Goal: Complete application form: Complete application form

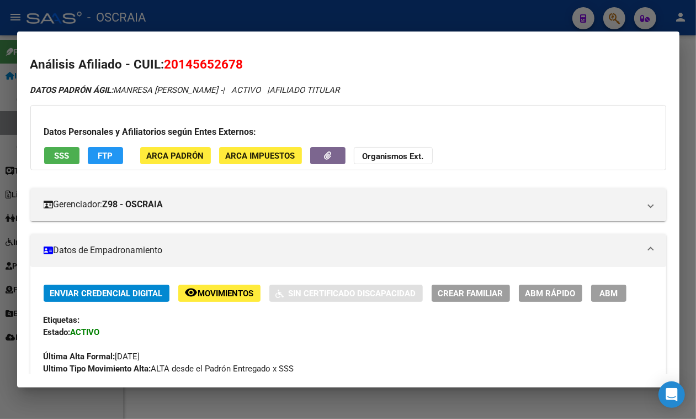
drag, startPoint x: 454, startPoint y: 15, endPoint x: 446, endPoint y: 15, distance: 8.3
click at [453, 14] on div at bounding box center [348, 209] width 696 height 419
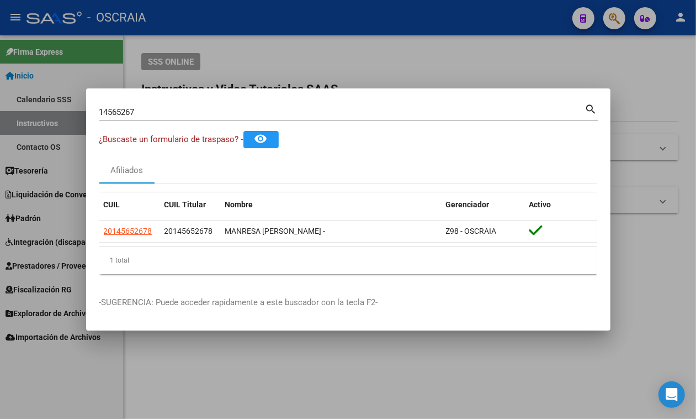
click at [241, 97] on mat-dialog-container "14565267 Buscar (apellido, dni, cuil, [PERSON_NAME], cuit, obra social) search …" at bounding box center [348, 209] width 525 height 242
click at [252, 109] on input "14565267" at bounding box center [342, 112] width 486 height 10
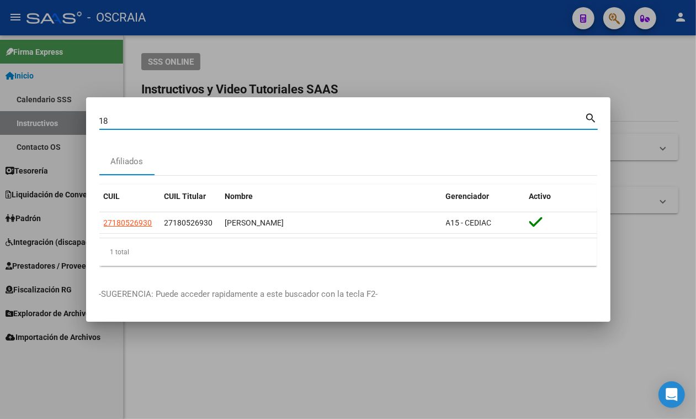
type input "1"
type input "95071934"
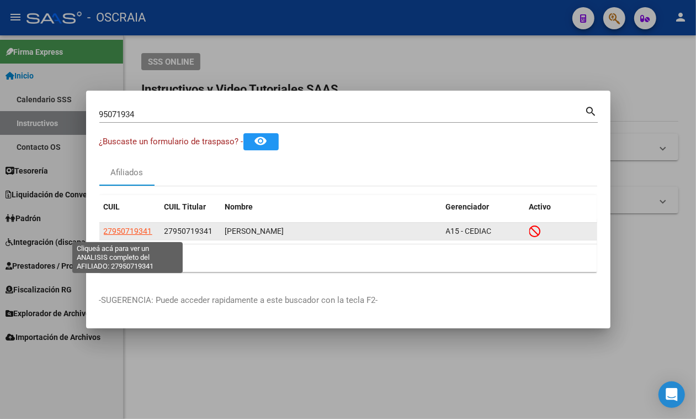
click at [131, 229] on span "27950719341" at bounding box center [128, 230] width 49 height 9
type textarea "27950719341"
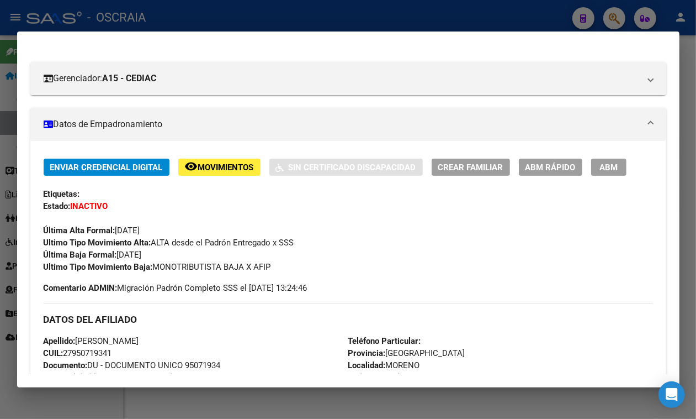
scroll to position [0, 0]
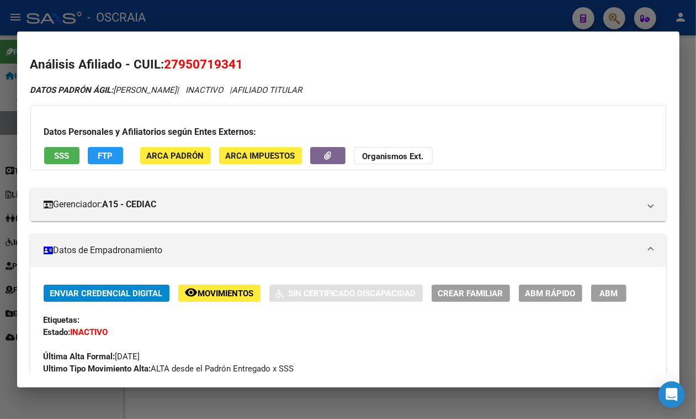
click at [189, 65] on span "27950719341" at bounding box center [204, 64] width 79 height 14
drag, startPoint x: 189, startPoint y: 65, endPoint x: 188, endPoint y: 75, distance: 10.6
drag, startPoint x: 188, startPoint y: 75, endPoint x: 194, endPoint y: 65, distance: 12.1
click at [194, 65] on span "27950719341" at bounding box center [204, 64] width 79 height 14
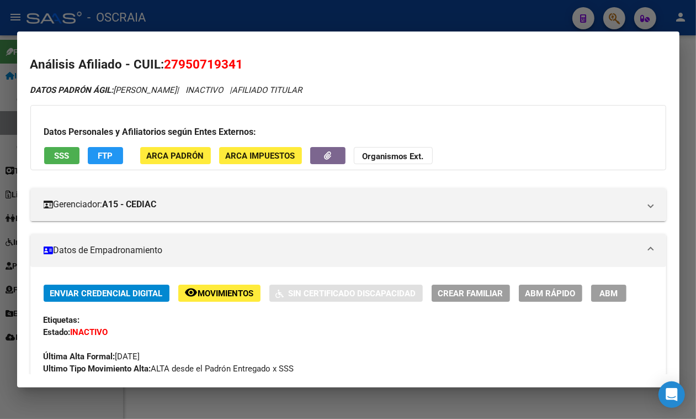
click at [194, 65] on span "27950719341" at bounding box center [204, 64] width 79 height 14
drag, startPoint x: 117, startPoint y: 87, endPoint x: 189, endPoint y: 83, distance: 72.4
click at [189, 84] on div "DATOS PADRÓN ÁGIL: [PERSON_NAME] | INACTIVO | AFILIADO TITULAR" at bounding box center [348, 90] width 636 height 13
copy icon "[PERSON_NAME]"
click at [202, 58] on span "27950719341" at bounding box center [204, 64] width 79 height 14
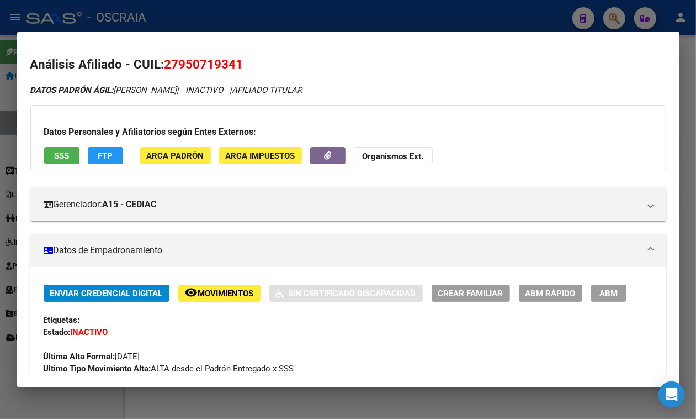
click at [202, 58] on span "27950719341" at bounding box center [204, 64] width 79 height 14
copy span "27950719341"
click at [283, 20] on div at bounding box center [348, 209] width 696 height 419
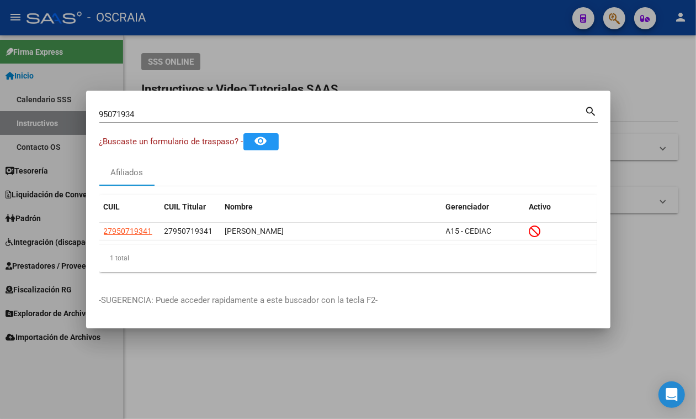
click at [219, 101] on mat-dialog-container "95071934 Buscar (apellido, dni, cuil, nro traspaso, cuit, obra social) search ¿…" at bounding box center [348, 209] width 525 height 237
click at [221, 114] on input "95071934" at bounding box center [342, 114] width 486 height 10
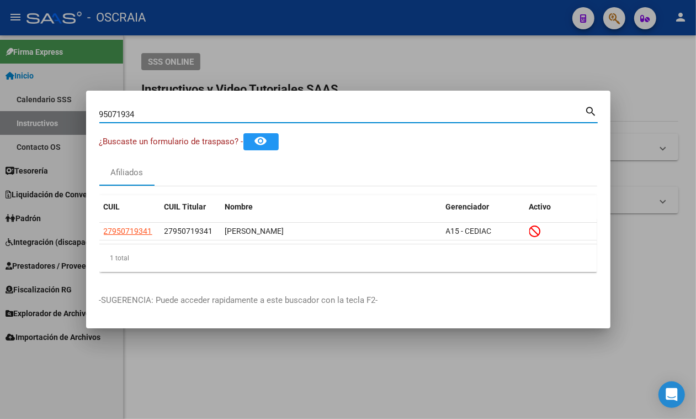
click at [221, 114] on input "95071934" at bounding box center [342, 114] width 486 height 10
type input "16463286"
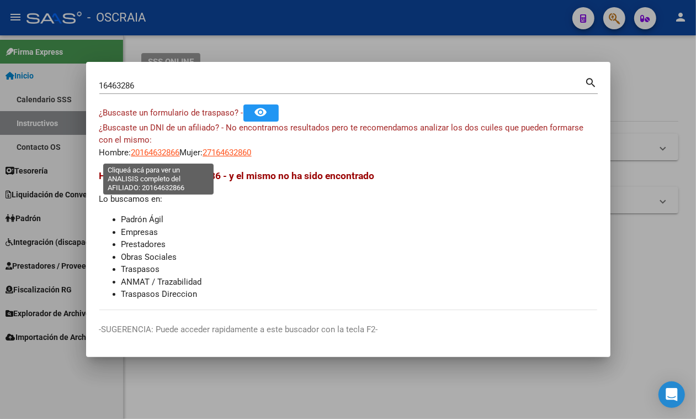
click at [161, 157] on span "20164632866" at bounding box center [155, 152] width 49 height 10
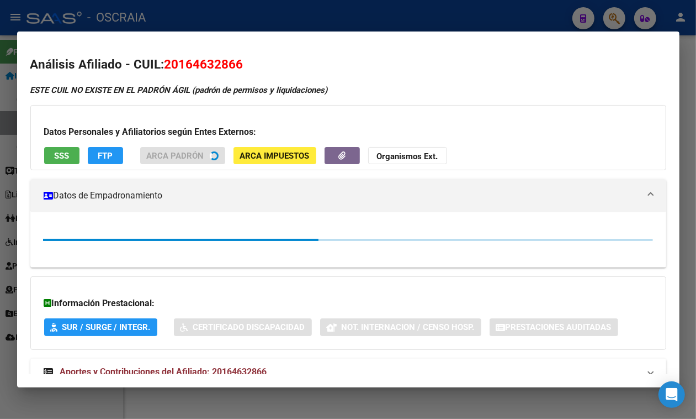
click at [219, 57] on span "20164632866" at bounding box center [204, 64] width 79 height 14
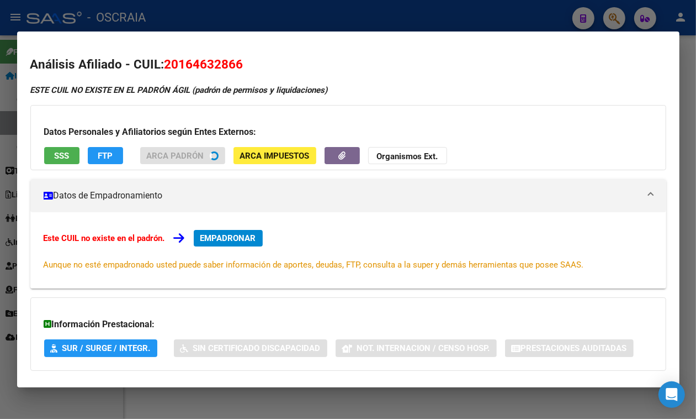
click at [219, 57] on span "20164632866" at bounding box center [204, 64] width 79 height 14
copy span "20164632866"
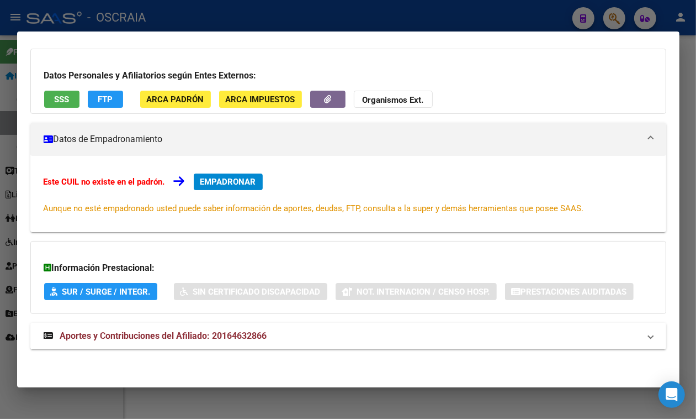
scroll to position [109, 0]
click at [226, 342] on strong "Aportes y Contribuciones del Afiliado: 20164632866" at bounding box center [156, 335] width 224 height 13
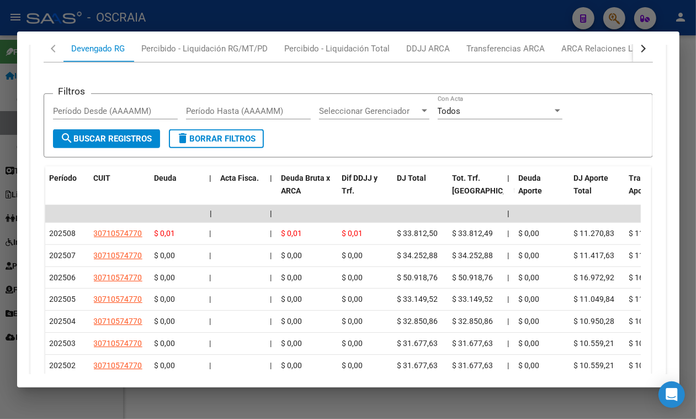
scroll to position [451, 0]
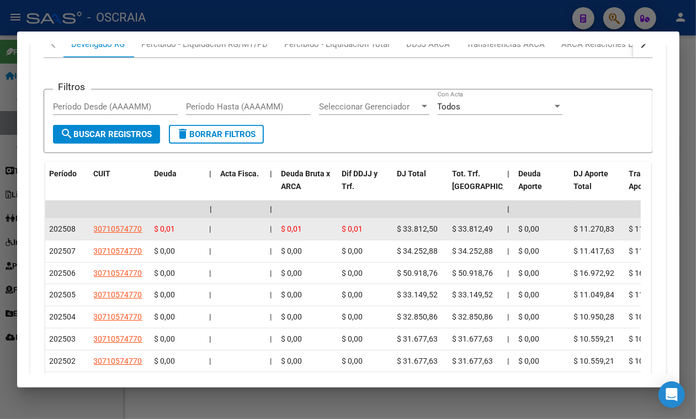
click at [110, 235] on app-link-go-to "30710574770" at bounding box center [118, 229] width 49 height 13
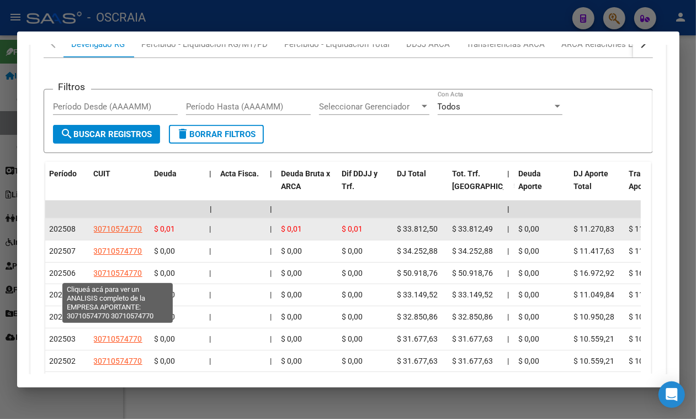
click at [112, 233] on span "30710574770" at bounding box center [118, 228] width 49 height 9
type textarea "30710574770"
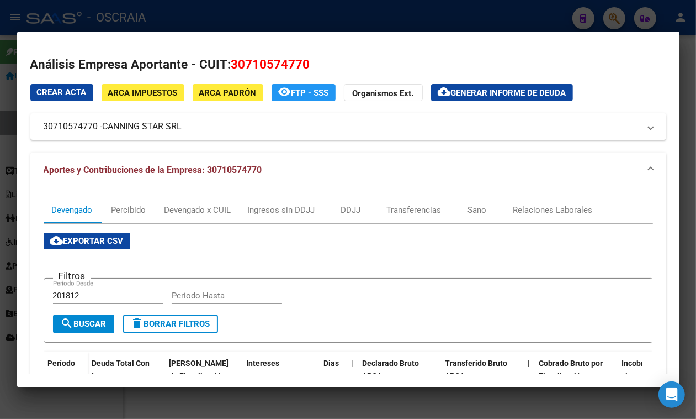
click at [232, 6] on div at bounding box center [348, 209] width 696 height 419
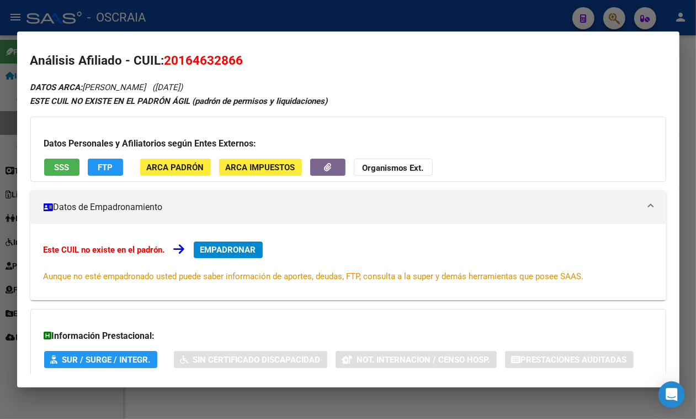
scroll to position [0, 0]
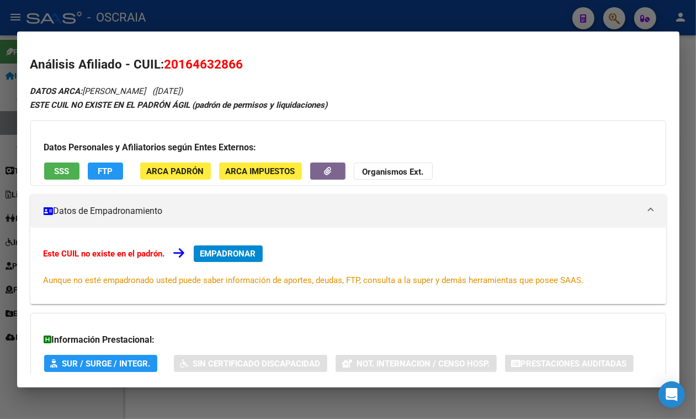
click at [203, 65] on span "20164632866" at bounding box center [204, 64] width 79 height 14
copy span "20164632866"
click at [213, 255] on span "EMPADRONAR" at bounding box center [228, 254] width 56 height 10
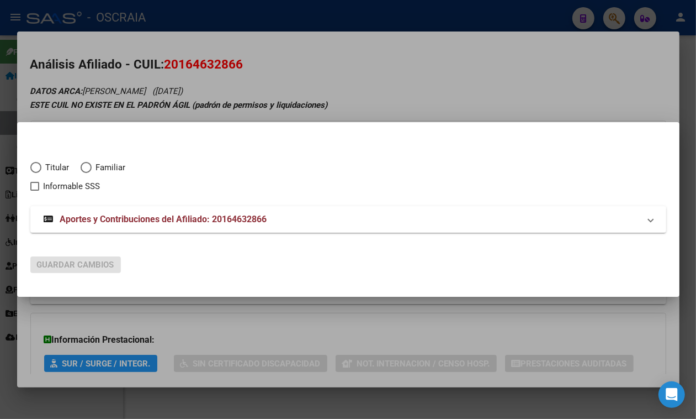
click at [53, 164] on span "Titular" at bounding box center [55, 167] width 28 height 13
click at [41, 164] on input "Titular" at bounding box center [35, 167] width 11 height 11
radio input "true"
checkbox input "true"
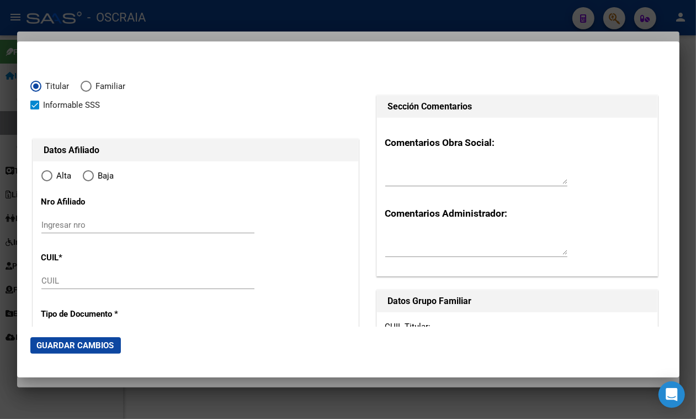
type input "20-16463286-6"
type input "16463286"
type input "ACEVAL"
type input "[PERSON_NAME]"
type input "[DATE]"
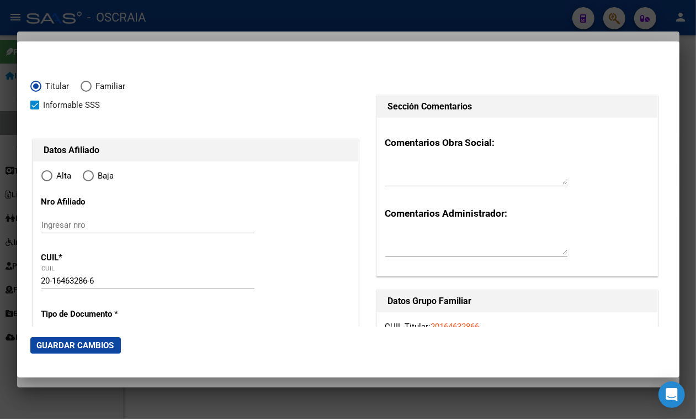
type input "[PERSON_NAME]"
type input "1806"
type input "GRAL [PERSON_NAME]"
type input "538"
radio input "true"
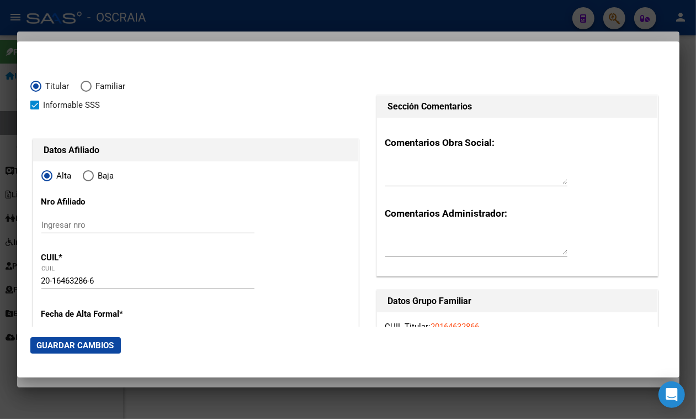
type input "[PERSON_NAME]"
click at [131, 224] on input "Ingresar nro" at bounding box center [147, 225] width 213 height 10
click at [73, 276] on input "20-16463286-6" at bounding box center [147, 281] width 213 height 10
click at [66, 224] on input "Ingresar nro" at bounding box center [147, 225] width 213 height 10
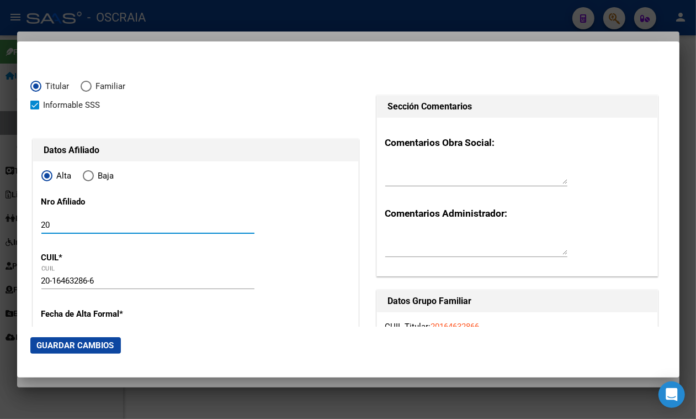
paste input "16463286"
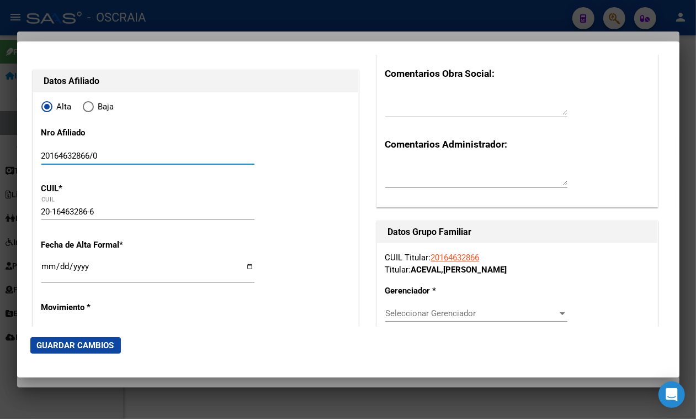
type input "20164632866/0"
click at [44, 266] on input "Ingresar fecha" at bounding box center [147, 271] width 213 height 18
type input "[DATE]"
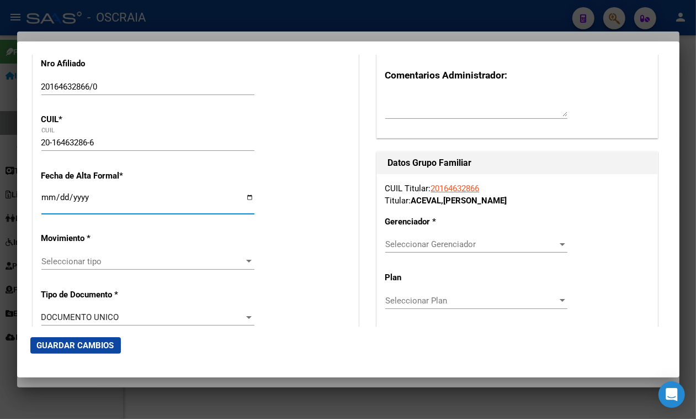
scroll to position [207, 0]
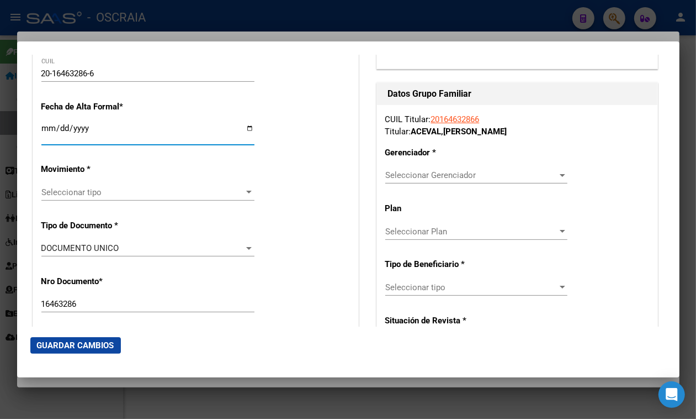
click at [120, 203] on div "Seleccionar tipo Seleccionar tipo" at bounding box center [147, 197] width 213 height 27
click at [122, 197] on div "Seleccionar tipo Seleccionar tipo" at bounding box center [147, 192] width 213 height 17
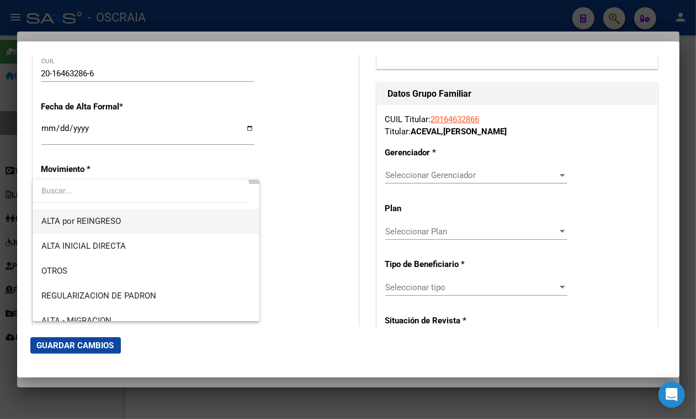
scroll to position [69, 0]
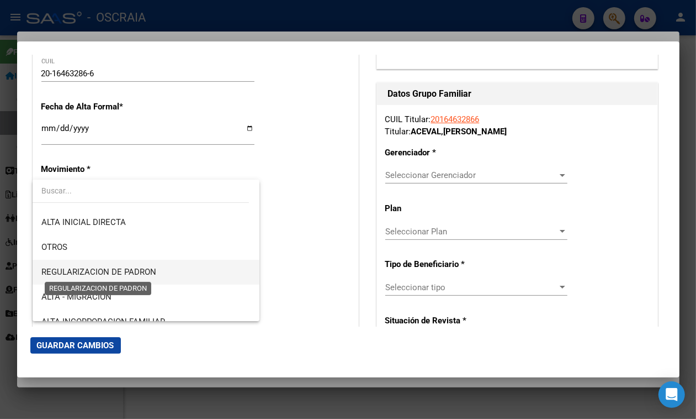
click at [144, 274] on span "REGULARIZACION DE PADRON" at bounding box center [98, 272] width 115 height 10
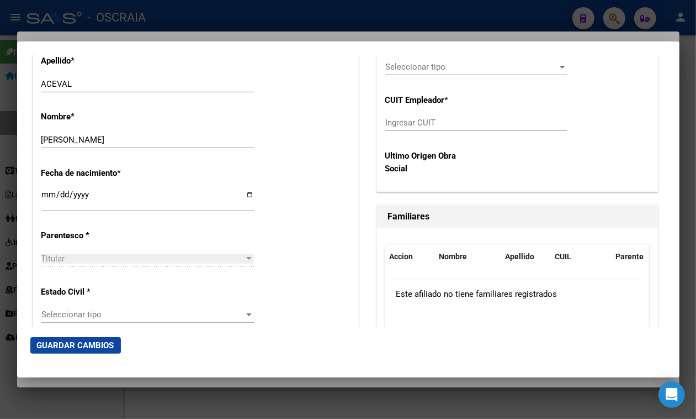
scroll to position [621, 0]
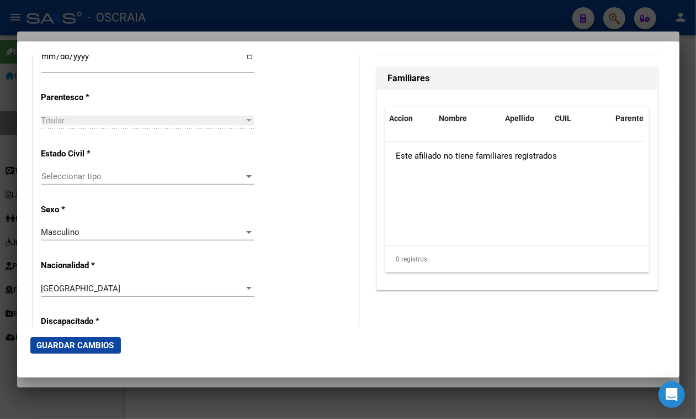
click at [129, 170] on div "Seleccionar tipo Seleccionar tipo" at bounding box center [147, 176] width 213 height 17
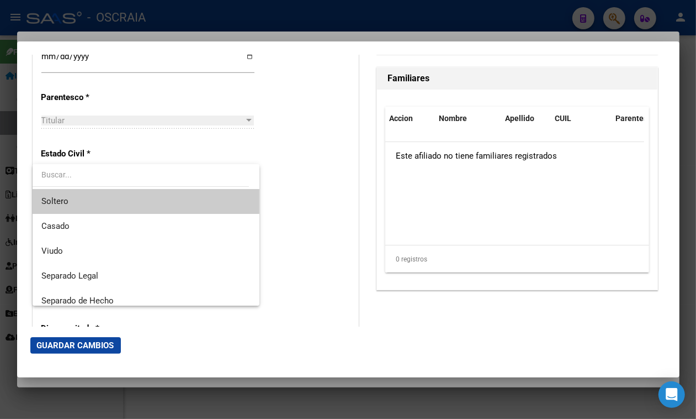
click at [137, 205] on span "Soltero" at bounding box center [145, 201] width 209 height 25
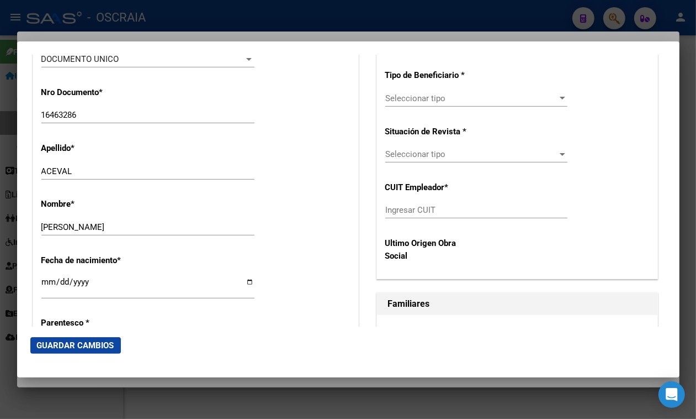
scroll to position [207, 0]
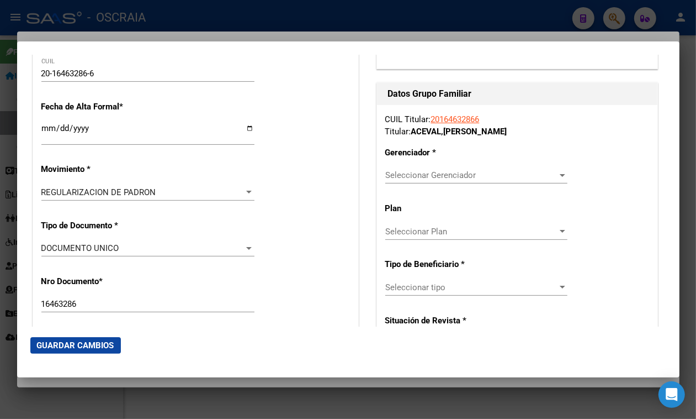
click at [406, 184] on div "Seleccionar Gerenciador Seleccionar Gerenciador" at bounding box center [476, 180] width 182 height 27
click at [404, 175] on span "Seleccionar Gerenciador" at bounding box center [471, 175] width 172 height 10
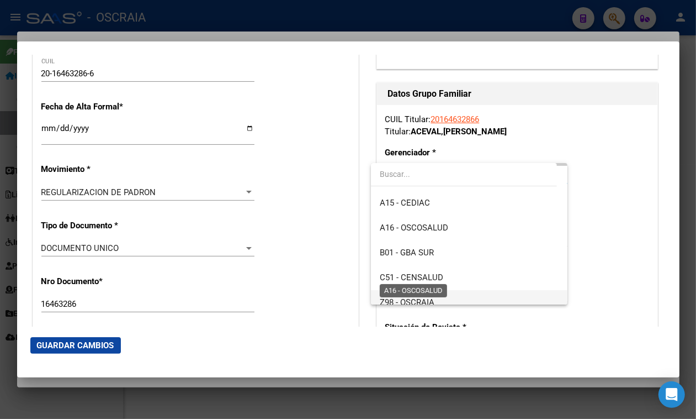
scroll to position [69, 0]
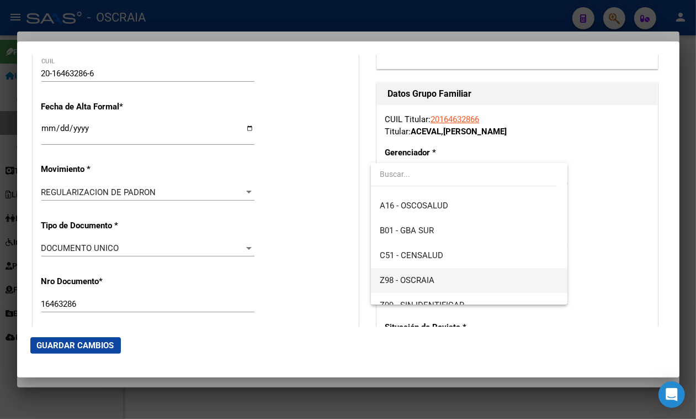
click at [432, 281] on span "Z98 - OSCRAIA" at bounding box center [407, 280] width 55 height 10
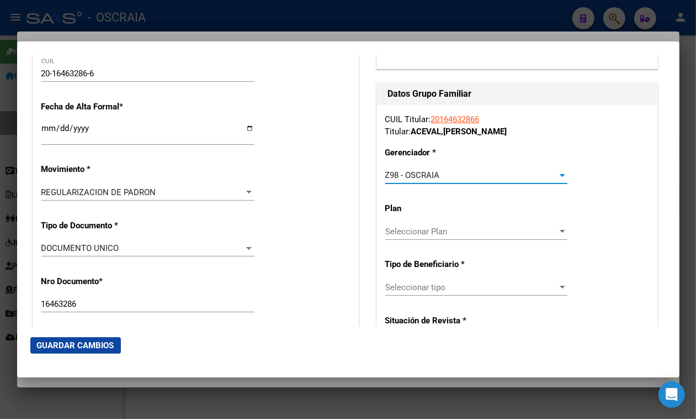
click at [435, 290] on span "Seleccionar tipo" at bounding box center [471, 287] width 172 height 10
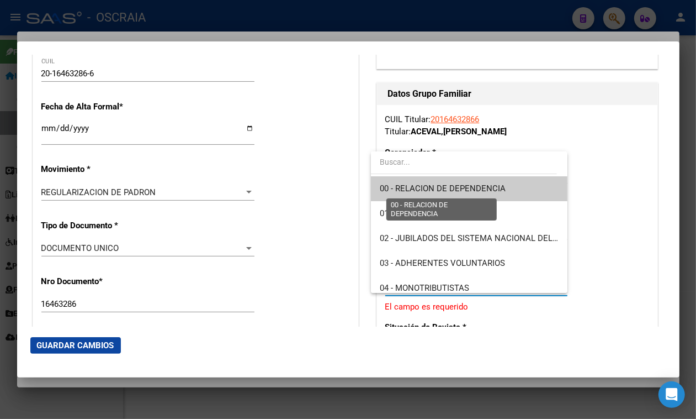
click at [432, 192] on span "00 - RELACION DE DEPENDENCIA" at bounding box center [443, 188] width 126 height 10
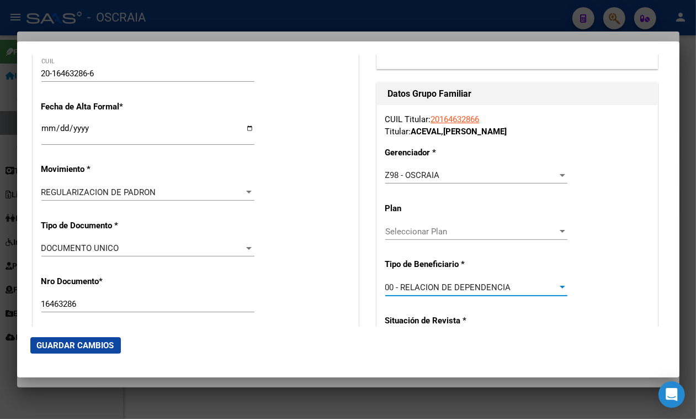
type input "30-71057477-0"
click at [101, 357] on mat-dialog-actions "Guardar Cambios" at bounding box center [348, 345] width 636 height 38
click at [101, 346] on span "Guardar Cambios" at bounding box center [75, 345] width 77 height 10
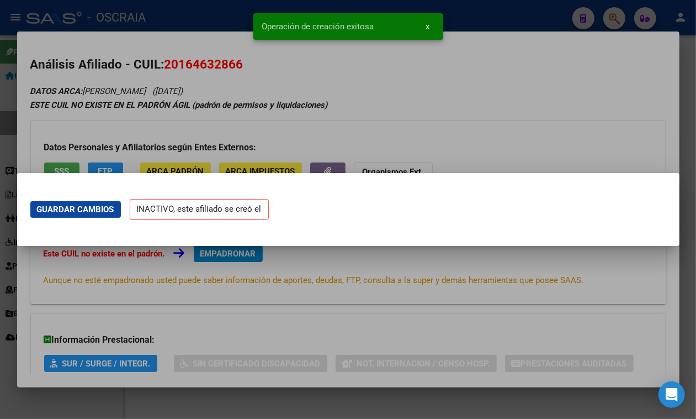
scroll to position [0, 0]
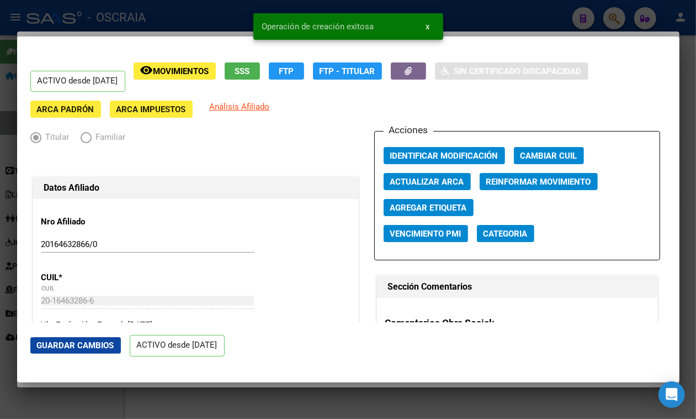
click at [203, 25] on div at bounding box center [348, 209] width 696 height 419
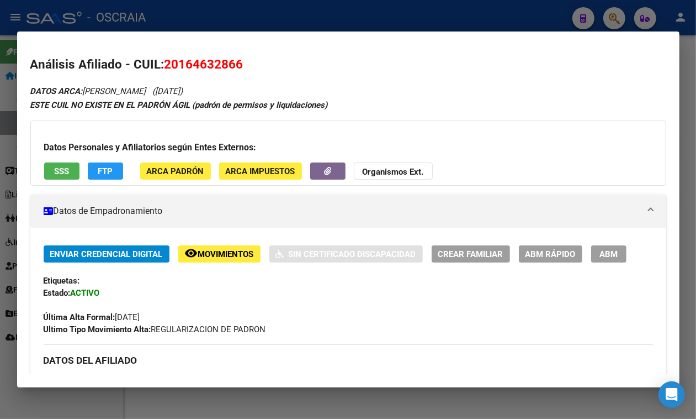
click at [320, 18] on div at bounding box center [348, 209] width 696 height 419
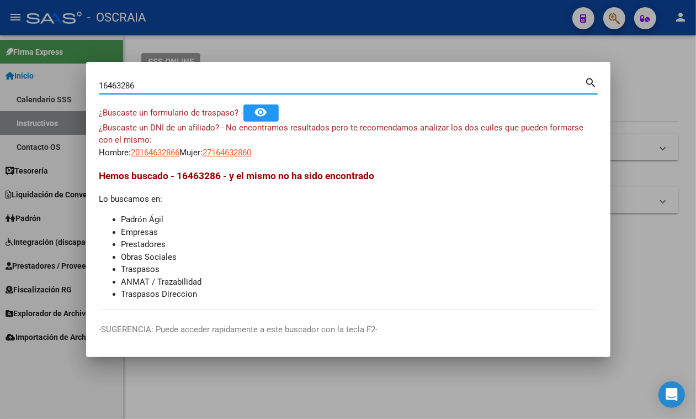
drag, startPoint x: 151, startPoint y: 82, endPoint x: 0, endPoint y: 88, distance: 150.9
click at [0, 88] on div "16463286 Buscar (apellido, dni, cuil, nro traspaso, cuit, obra social) search ¿…" at bounding box center [348, 209] width 696 height 419
type input "38149261"
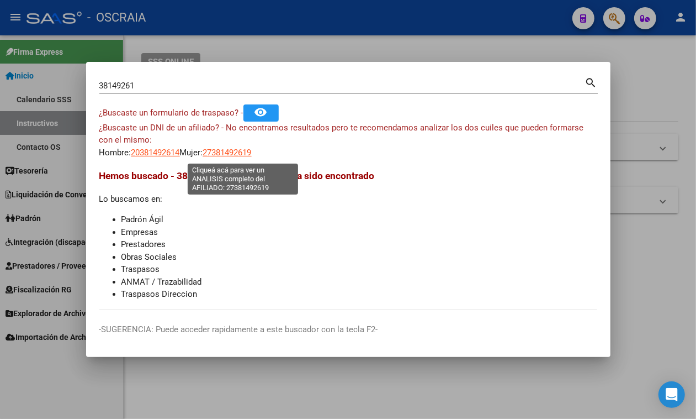
click at [230, 157] on span "27381492619" at bounding box center [227, 152] width 49 height 10
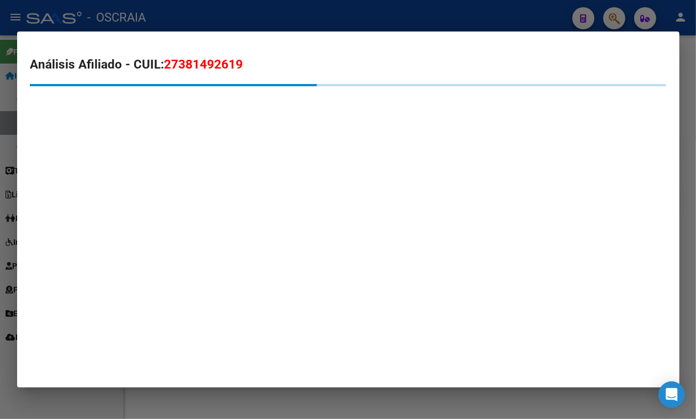
click at [203, 64] on span "27381492619" at bounding box center [204, 64] width 79 height 14
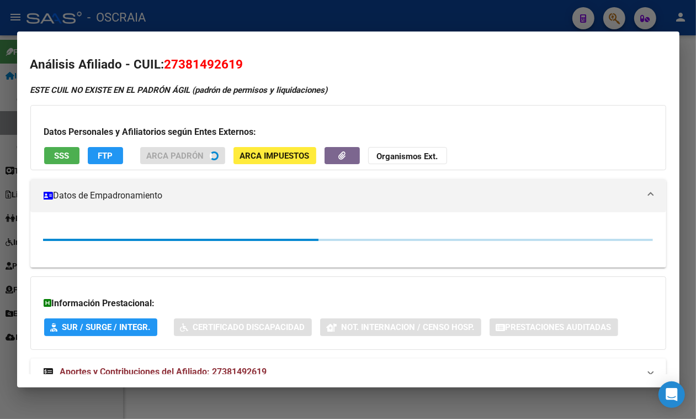
copy span "27381492619"
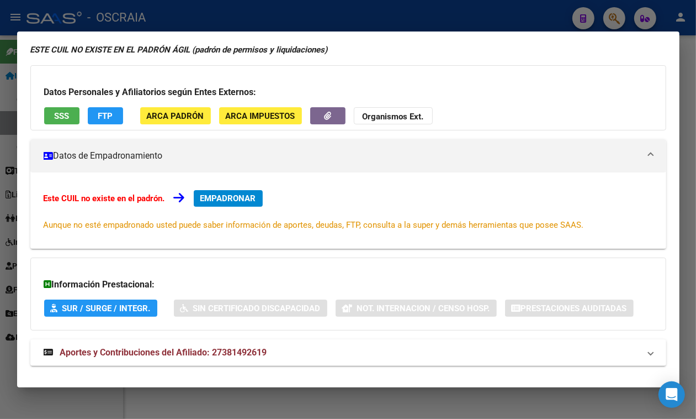
scroll to position [109, 0]
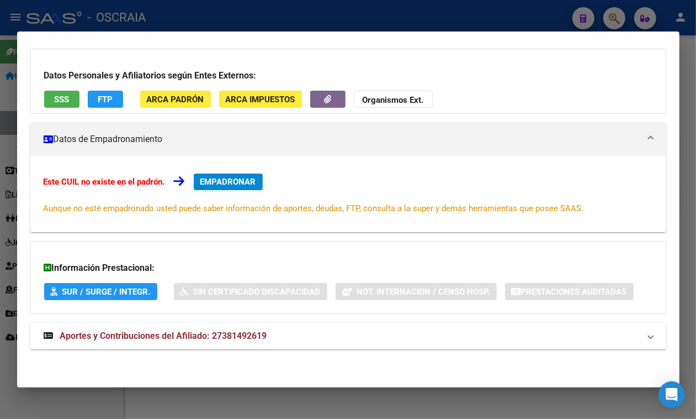
click at [239, 343] on mat-expansion-panel-header "Aportes y Contribuciones del Afiliado: 27381492619" at bounding box center [348, 336] width 636 height 27
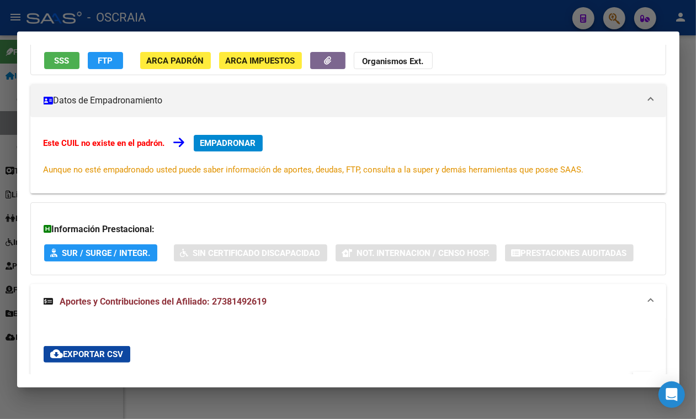
scroll to position [0, 0]
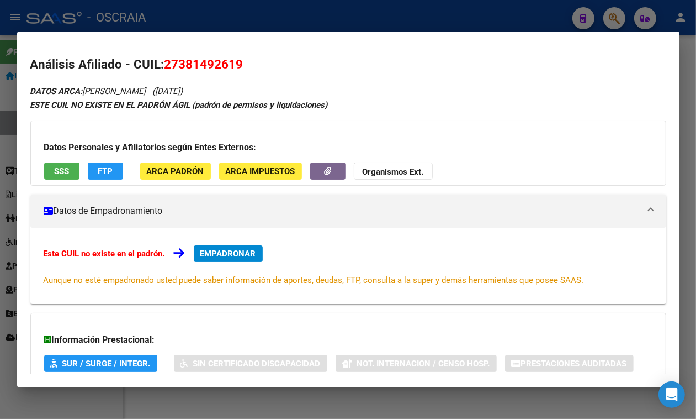
click at [192, 61] on span "27381492619" at bounding box center [204, 64] width 79 height 14
click at [194, 62] on span "27381492619" at bounding box center [204, 64] width 79 height 14
copy span "27381492619"
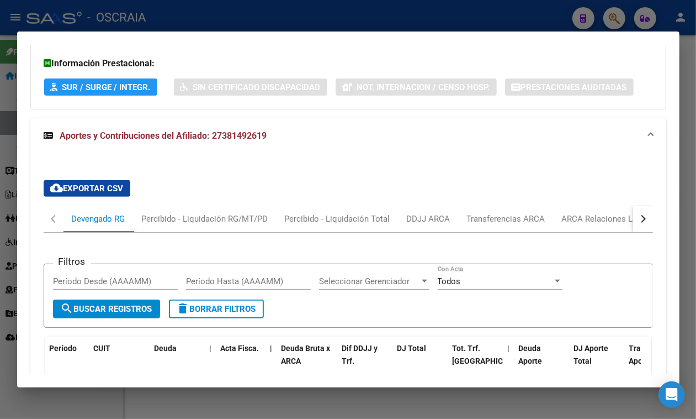
scroll to position [414, 0]
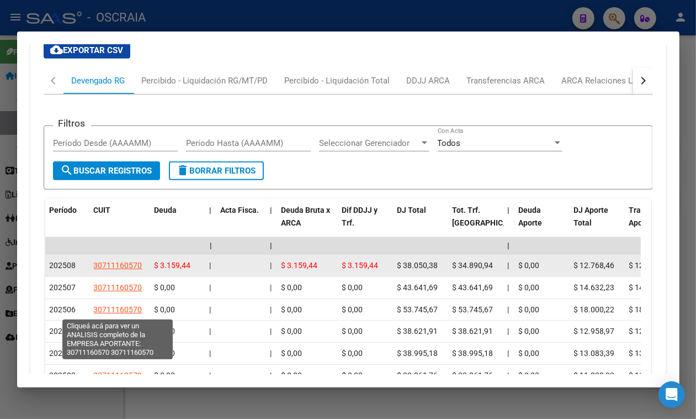
click at [101, 269] on span "30711160570" at bounding box center [118, 265] width 49 height 9
type textarea "30711160570"
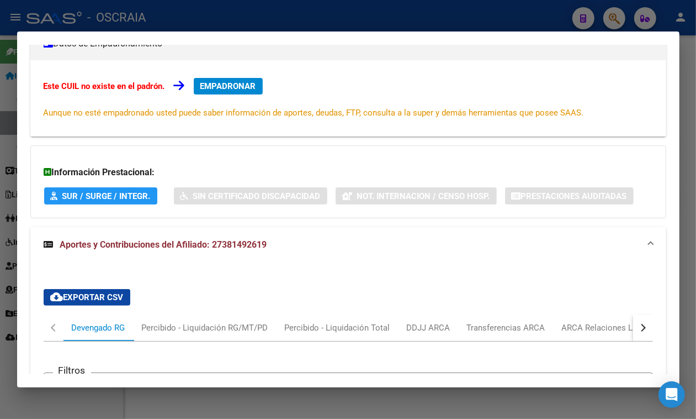
scroll to position [138, 0]
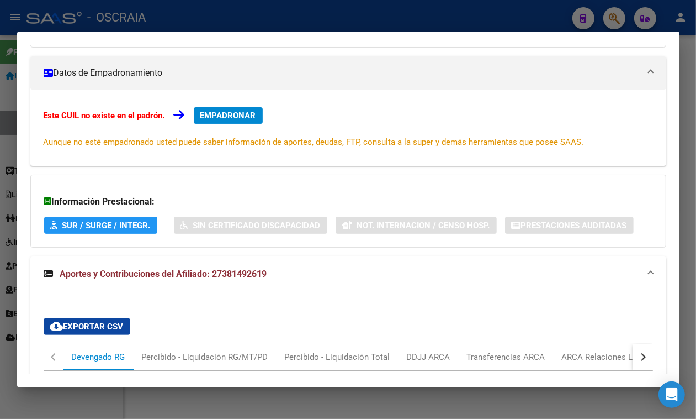
click at [238, 119] on span "EMPADRONAR" at bounding box center [228, 115] width 56 height 10
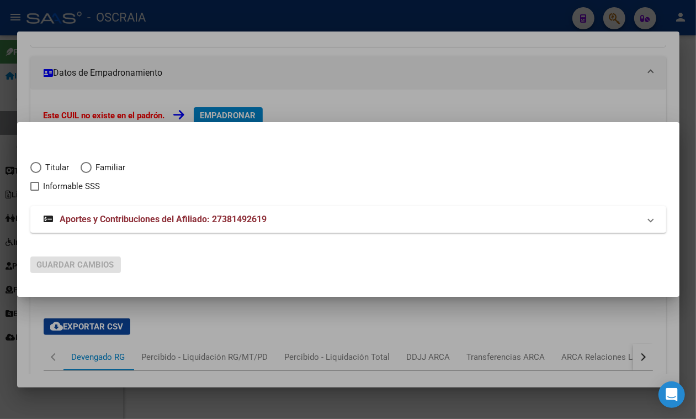
click at [65, 166] on span "Titular" at bounding box center [55, 167] width 28 height 13
click at [41, 166] on input "Titular" at bounding box center [35, 167] width 11 height 11
radio input "true"
checkbox input "true"
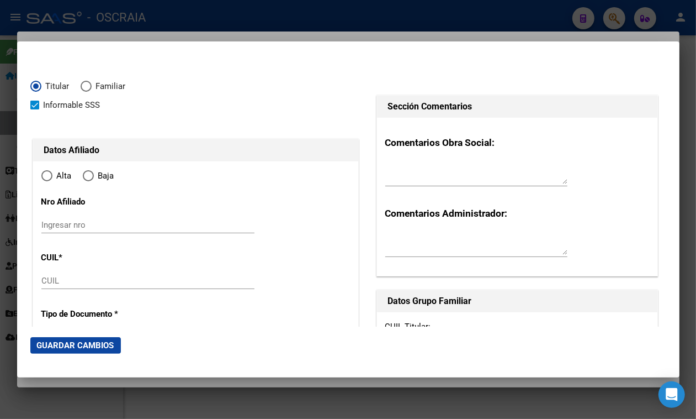
type input "27-38149261-9"
type input "38149261"
type input "ACOSTA"
type input "AGUSTINA"
type input "[DATE]"
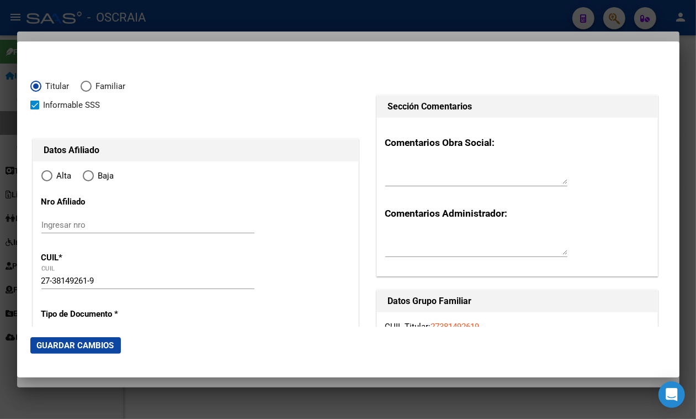
type input "EL JAGUEL"
type input "1842"
type input "ISLA [PERSON_NAME]"
type input "829"
type input "1"
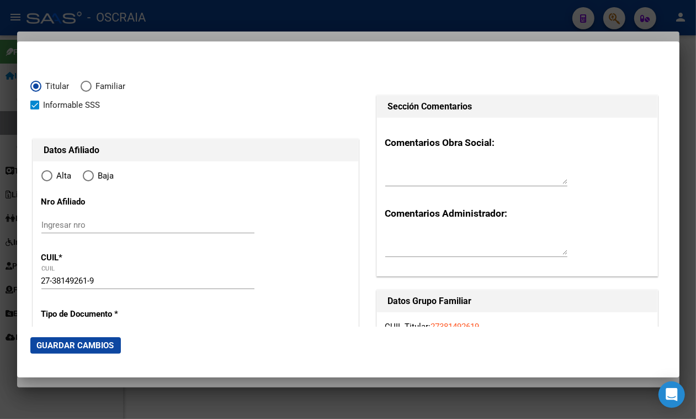
radio input "true"
type input "EL JAGUEL"
click at [170, 223] on input "Ingresar nro" at bounding box center [147, 225] width 213 height 10
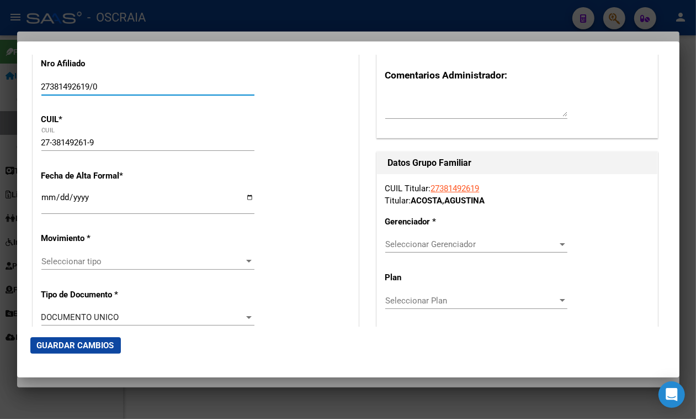
type input "27381492619/0"
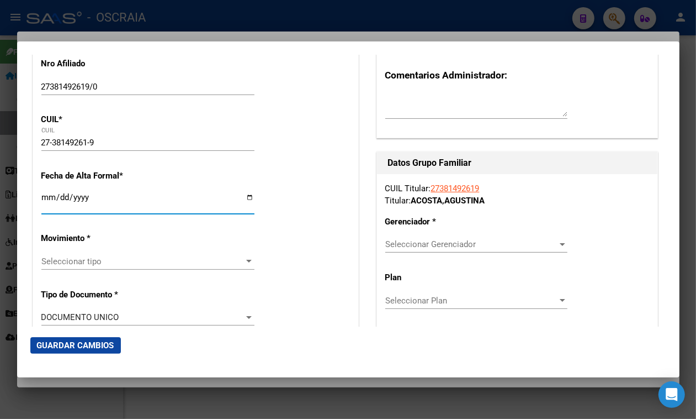
click at [41, 203] on input "Ingresar fecha" at bounding box center [147, 202] width 213 height 18
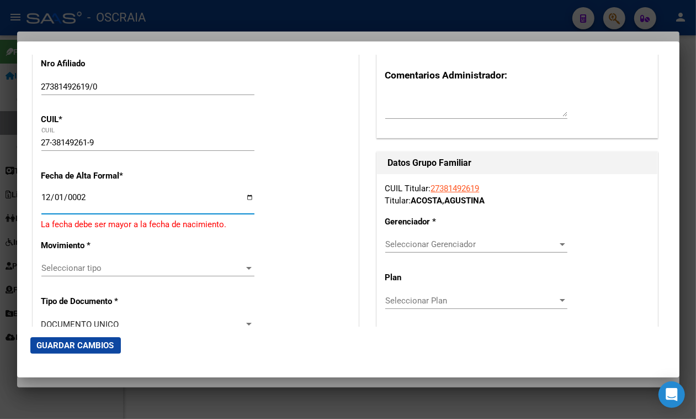
type input "0023-12-01"
type input "[DATE]"
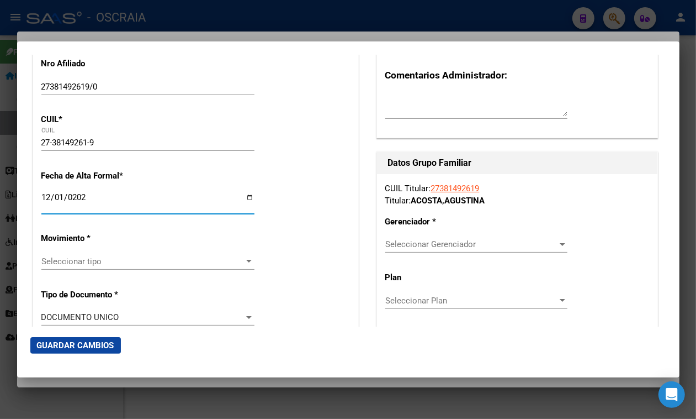
click at [105, 257] on span "Seleccionar tipo" at bounding box center [142, 261] width 203 height 10
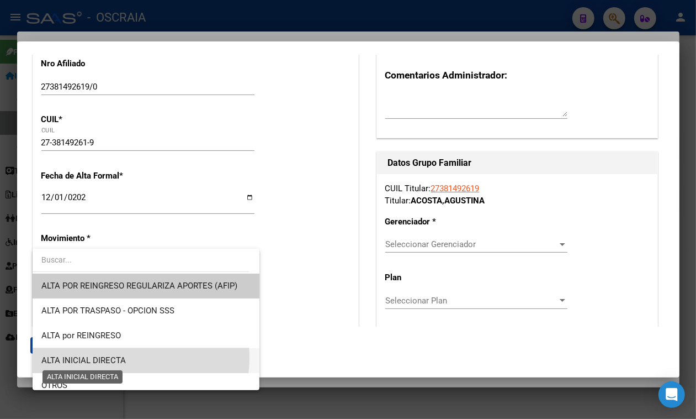
click at [118, 357] on span "ALTA INICIAL DIRECTA" at bounding box center [83, 360] width 84 height 10
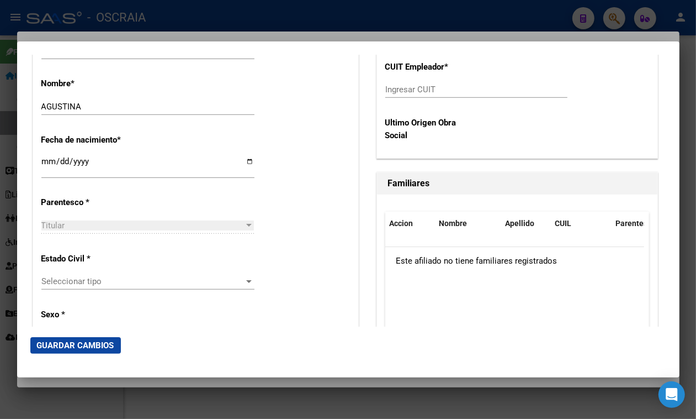
scroll to position [552, 0]
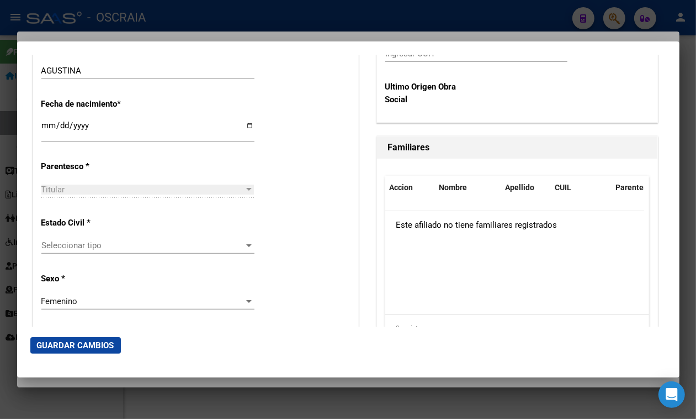
click at [182, 247] on span "Seleccionar tipo" at bounding box center [142, 245] width 203 height 10
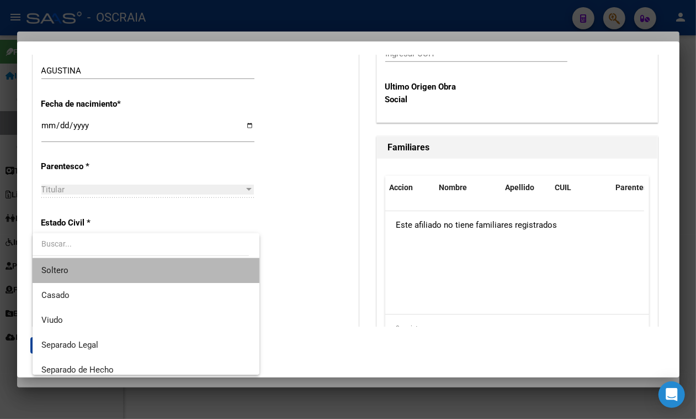
click at [169, 271] on span "Soltero" at bounding box center [145, 270] width 209 height 25
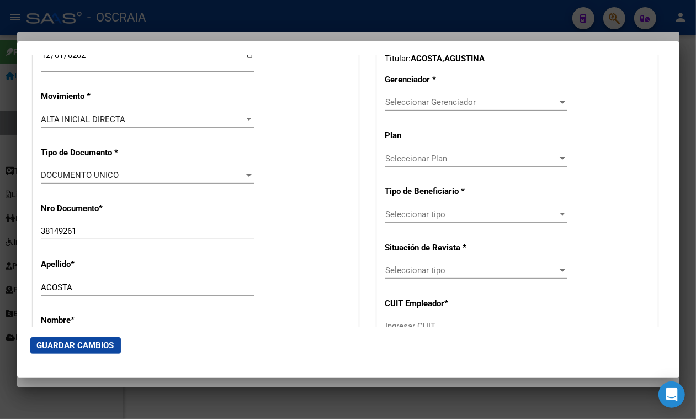
scroll to position [276, 0]
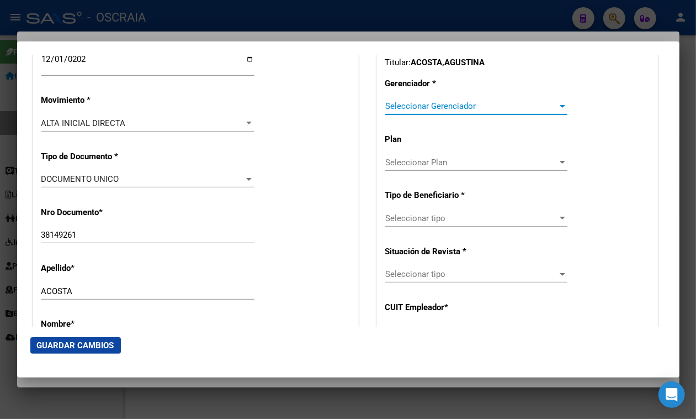
click at [475, 105] on span "Seleccionar Gerenciador" at bounding box center [471, 106] width 172 height 10
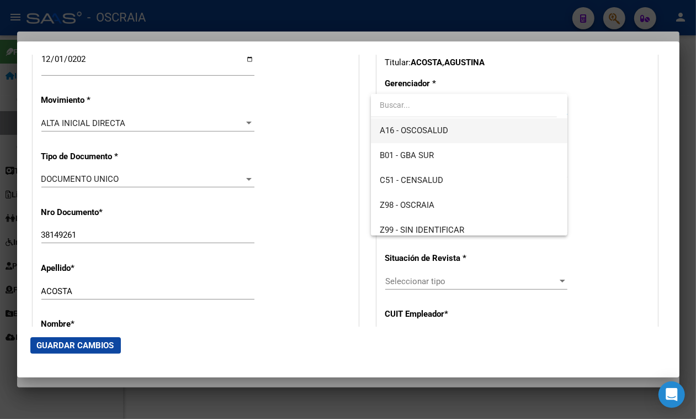
scroll to position [82, 0]
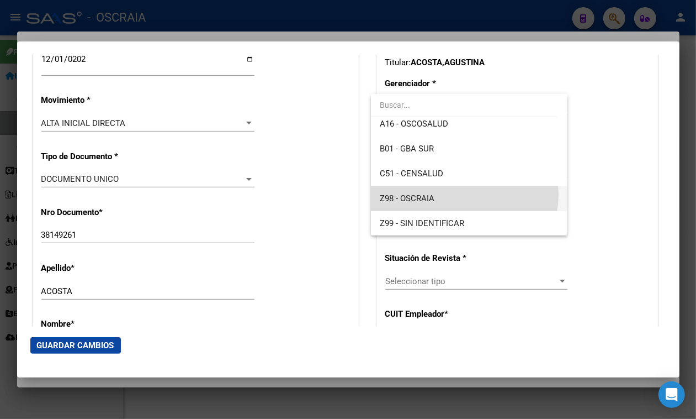
click at [458, 194] on span "Z98 - OSCRAIA" at bounding box center [469, 198] width 179 height 25
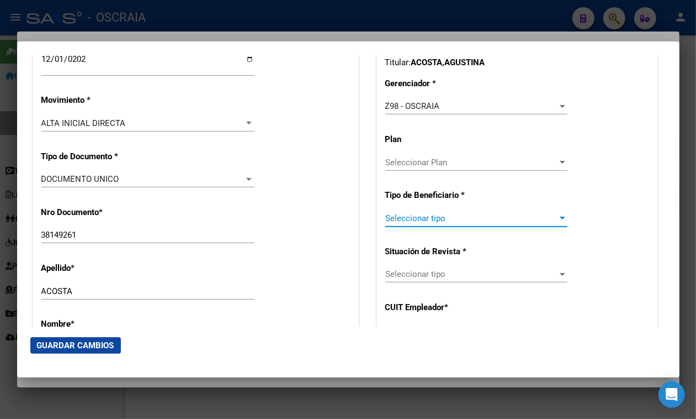
click at [478, 215] on span "Seleccionar tipo" at bounding box center [471, 218] width 172 height 10
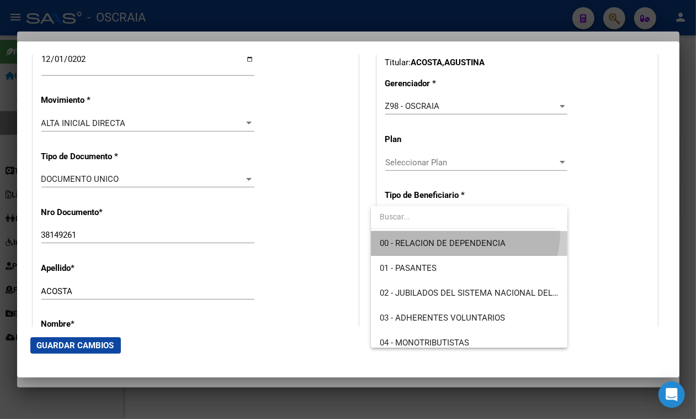
click at [464, 232] on span "00 - RELACION DE DEPENDENCIA" at bounding box center [469, 243] width 179 height 25
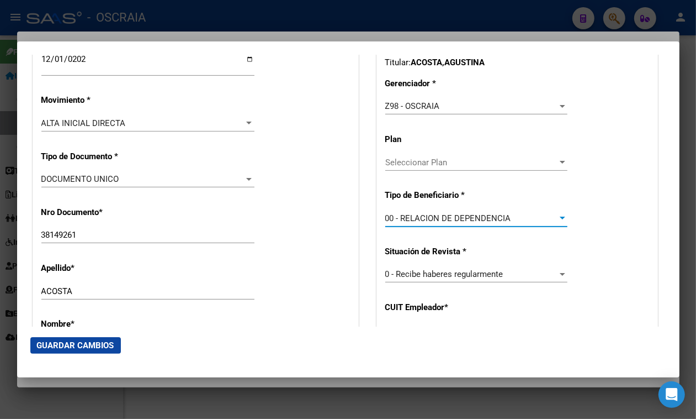
type input "30-71116057-0"
click at [104, 353] on button "Guardar Cambios" at bounding box center [75, 345] width 91 height 17
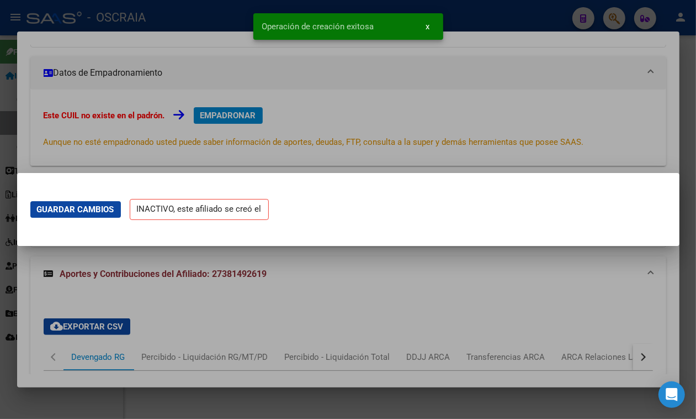
scroll to position [0, 0]
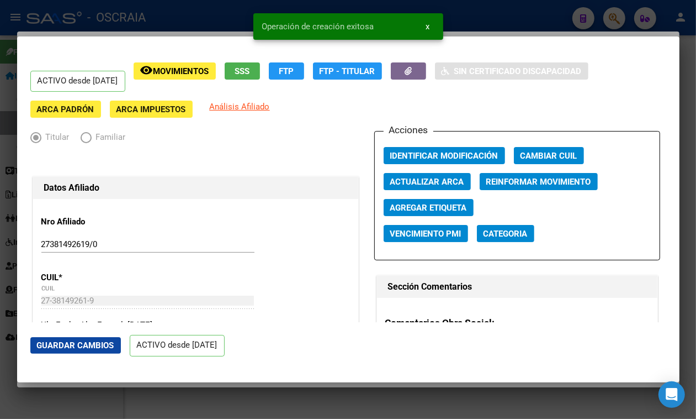
click at [211, 7] on div at bounding box center [348, 209] width 696 height 419
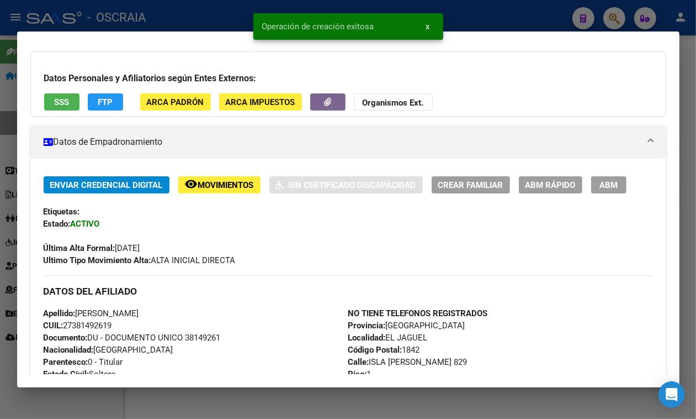
scroll to position [138, 0]
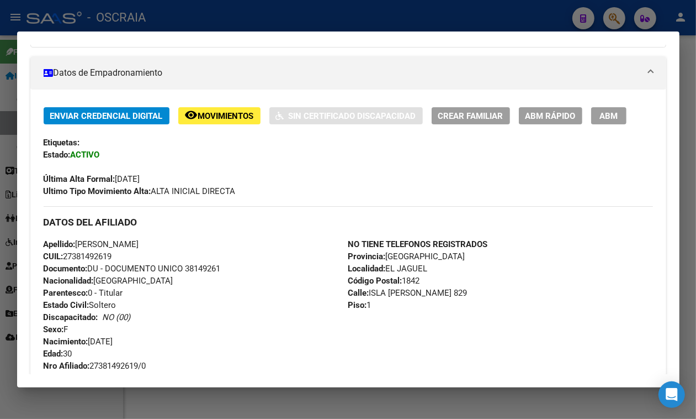
click at [410, 4] on div at bounding box center [348, 209] width 696 height 419
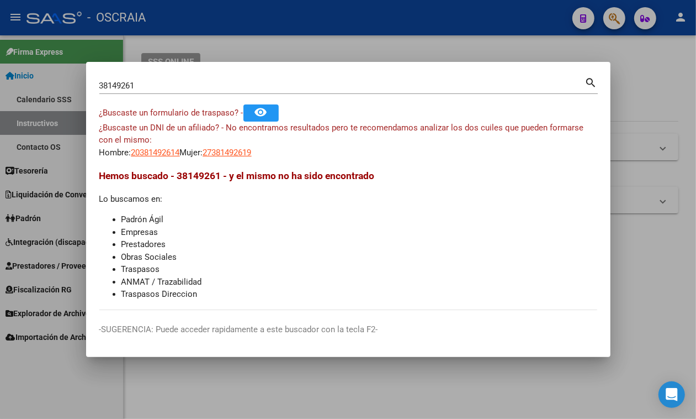
click at [325, 92] on div "38149261 Buscar (apellido, dni, [PERSON_NAME], [PERSON_NAME], cuit, obra social)" at bounding box center [342, 85] width 486 height 17
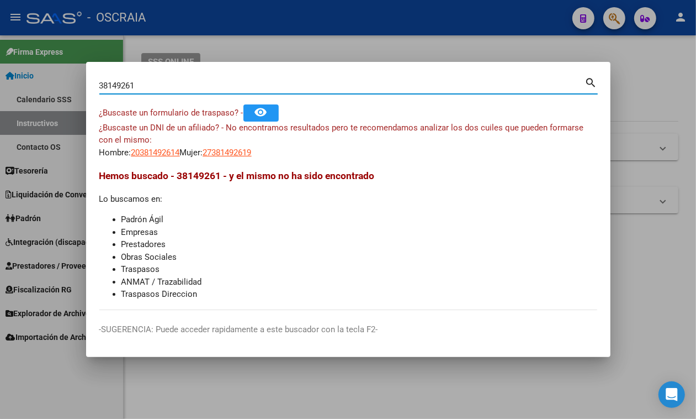
click at [324, 84] on input "38149261" at bounding box center [342, 86] width 486 height 10
type input "95943655"
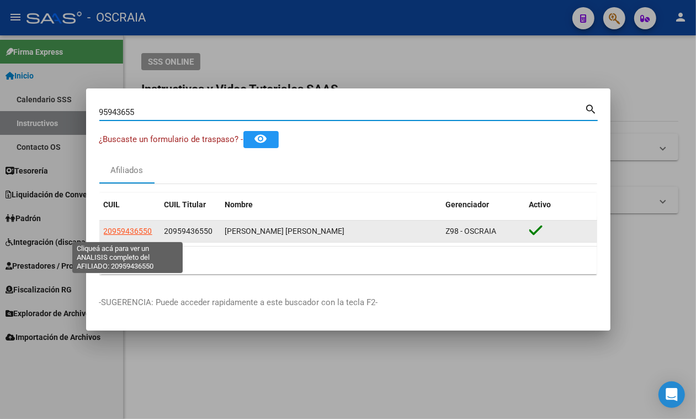
click at [122, 233] on span "20959436550" at bounding box center [128, 230] width 49 height 9
type textarea "20959436550"
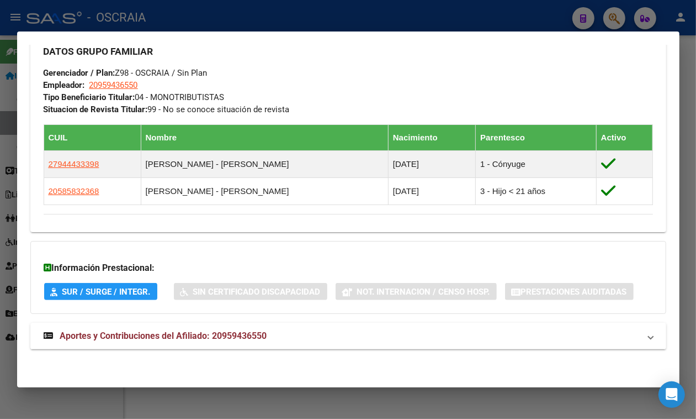
scroll to position [579, 0]
click at [141, 341] on span "Aportes y Contribuciones del Afiliado: 20959436550" at bounding box center [163, 335] width 207 height 10
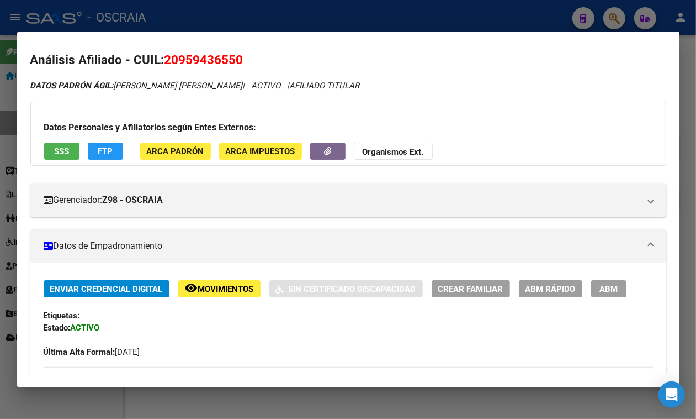
scroll to position [0, 0]
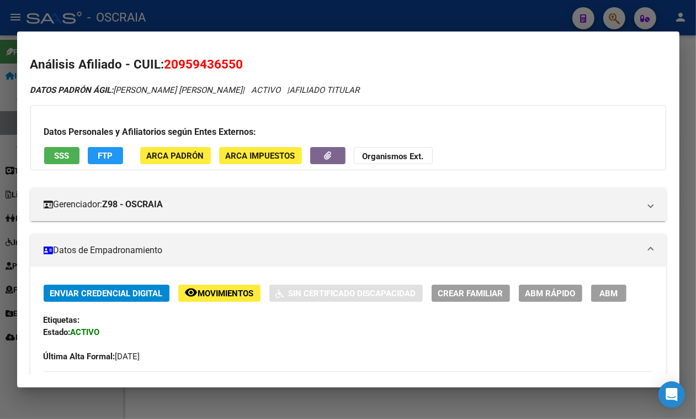
click at [219, 66] on span "20959436550" at bounding box center [204, 64] width 79 height 14
copy span "20959436550"
drag, startPoint x: 224, startPoint y: 61, endPoint x: 51, endPoint y: 164, distance: 200.9
click at [51, 164] on button "SSS" at bounding box center [61, 155] width 35 height 17
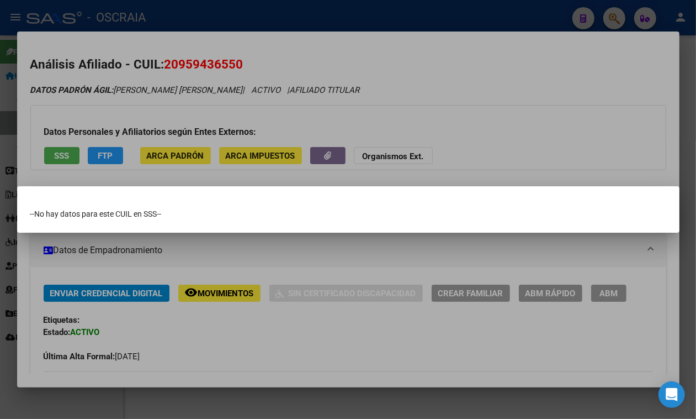
click at [202, 91] on div at bounding box center [348, 209] width 696 height 419
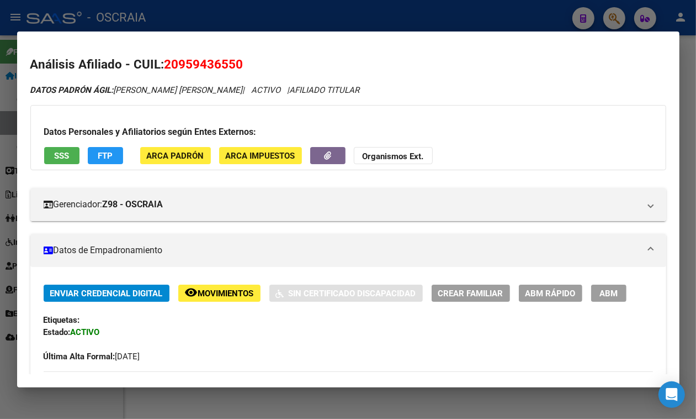
click at [203, 64] on span "20959436550" at bounding box center [204, 64] width 79 height 14
copy span "20959436550"
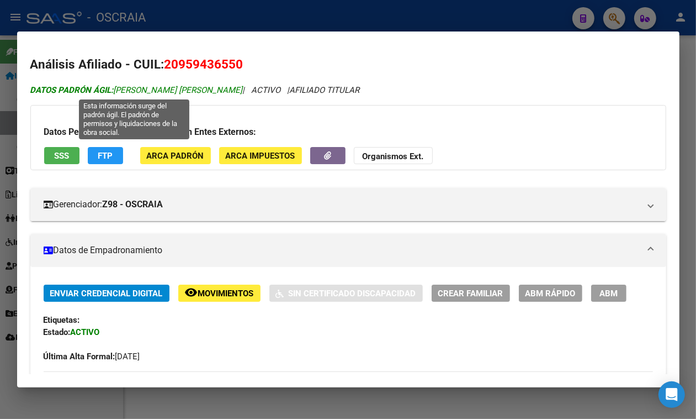
drag, startPoint x: 118, startPoint y: 91, endPoint x: 234, endPoint y: 91, distance: 116.0
click at [234, 91] on span "DATOS PADRÓN ÁGIL: [PERSON_NAME] [PERSON_NAME]" at bounding box center [136, 90] width 213 height 10
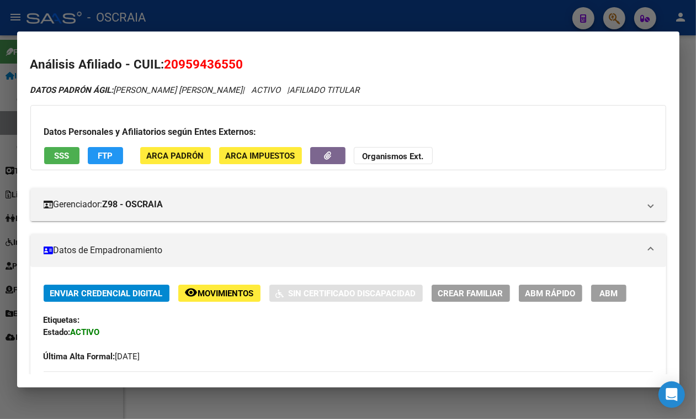
click at [241, 17] on div at bounding box center [348, 209] width 696 height 419
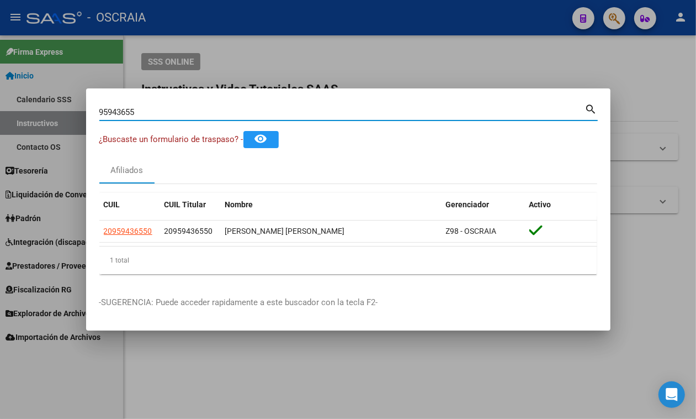
drag, startPoint x: 243, startPoint y: 107, endPoint x: 89, endPoint y: 104, distance: 154.1
click at [89, 104] on mat-dialog-content "95943655 Buscar (apellido, dni, cuil, [PERSON_NAME], cuit, obra social) search …" at bounding box center [348, 192] width 525 height 181
type input "95421404"
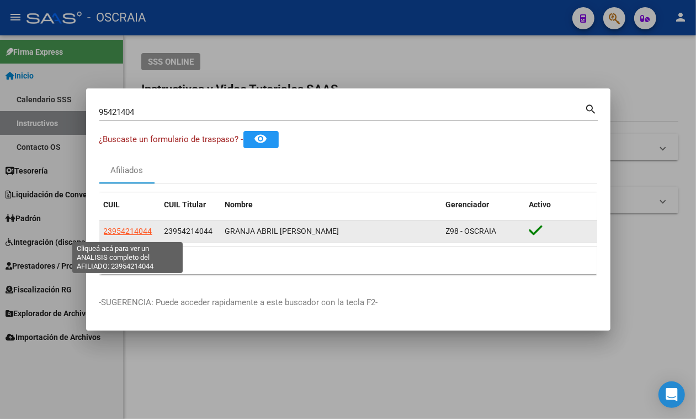
click at [105, 235] on span "23954214044" at bounding box center [128, 230] width 49 height 9
type textarea "23954214044"
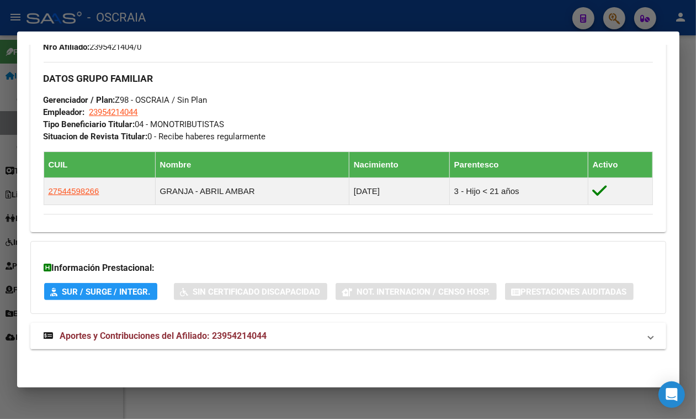
scroll to position [572, 0]
click at [181, 314] on div "Información Prestacional: SUR / SURGE / INTEGR. Sin Certificado Discapacidad No…" at bounding box center [348, 277] width 636 height 73
click at [188, 349] on mat-expansion-panel-header "Aportes y Contribuciones del Afiliado: 23954214044" at bounding box center [348, 336] width 636 height 27
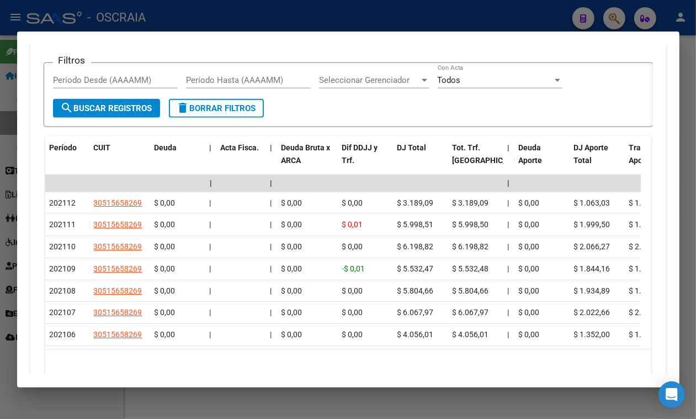
click at [157, 24] on div "Devengado MT/PD" at bounding box center [176, 18] width 69 height 12
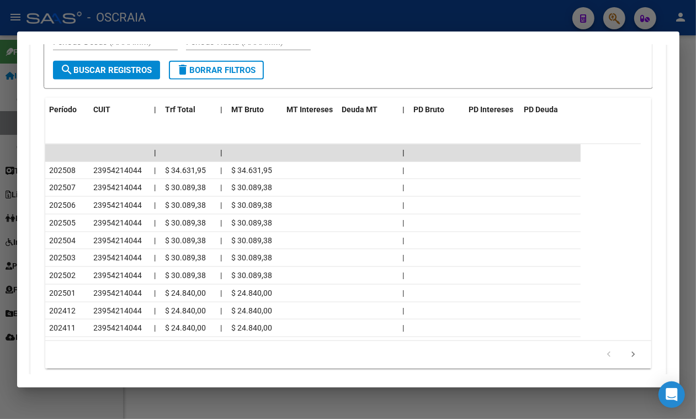
scroll to position [979, 0]
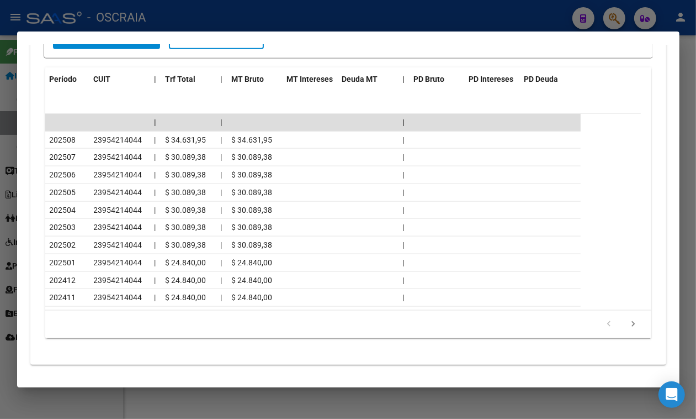
click at [493, 12] on div at bounding box center [348, 209] width 696 height 419
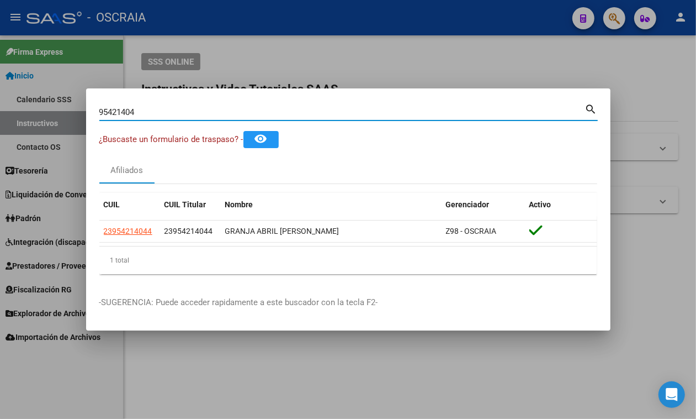
drag, startPoint x: 183, startPoint y: 108, endPoint x: 4, endPoint y: 195, distance: 199.6
click at [0, 192] on div "95421404 Buscar (apellido, dni, cuil, nro traspaso, cuit, obra social) search ¿…" at bounding box center [348, 209] width 696 height 419
type input "56559173"
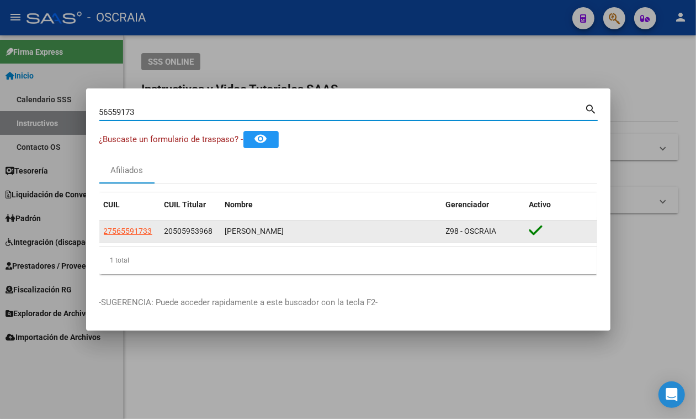
click at [122, 242] on div "27565591733 20505953968 [PERSON_NAME] Z98 - OSCRAIA" at bounding box center [348, 231] width 498 height 22
click at [119, 233] on span "27565591733" at bounding box center [128, 230] width 49 height 9
type textarea "27565591733"
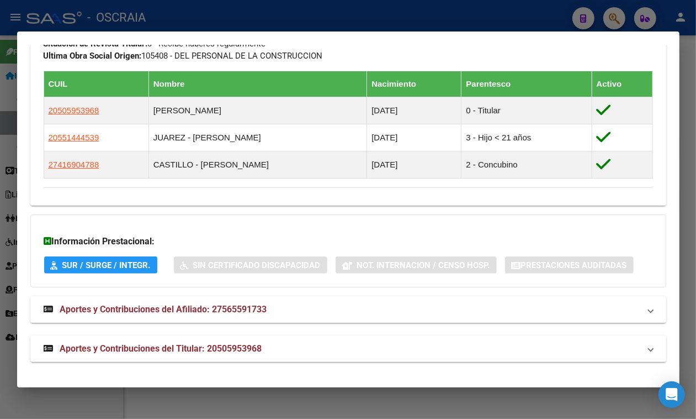
scroll to position [683, 0]
click at [191, 343] on strong "Aportes y Contribuciones del Titular: 20505953968" at bounding box center [153, 348] width 219 height 13
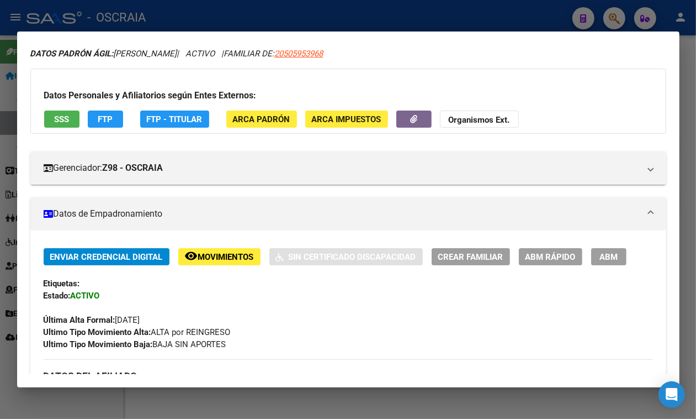
scroll to position [0, 0]
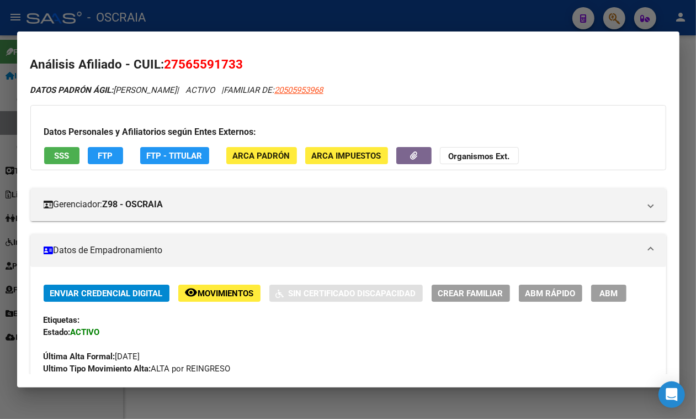
click at [62, 162] on button "SSS" at bounding box center [61, 155] width 35 height 17
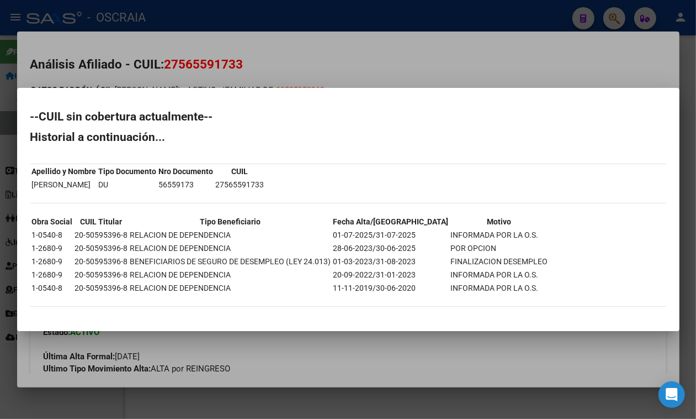
click at [302, 66] on div at bounding box center [348, 209] width 696 height 419
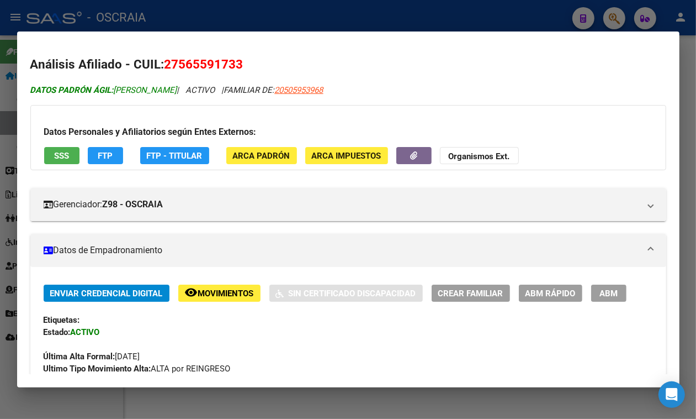
drag, startPoint x: 118, startPoint y: 94, endPoint x: 186, endPoint y: 91, distance: 68.6
click at [177, 91] on span "DATOS PADRÓN ÁGIL: [PERSON_NAME]" at bounding box center [103, 90] width 147 height 10
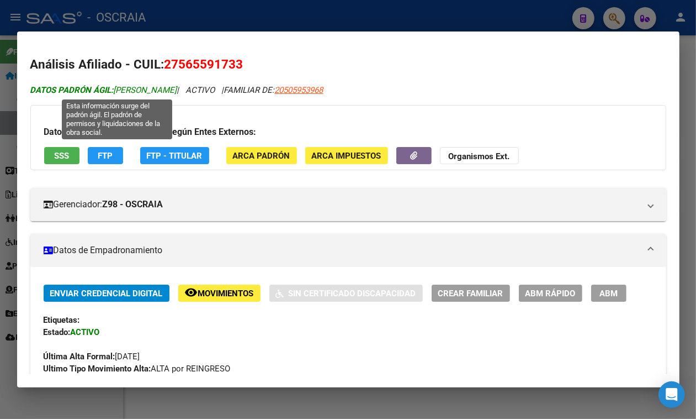
drag, startPoint x: 202, startPoint y: 89, endPoint x: 117, endPoint y: 86, distance: 85.7
click at [117, 86] on span "DATOS PADRÓN ÁGIL: [PERSON_NAME]" at bounding box center [103, 90] width 147 height 10
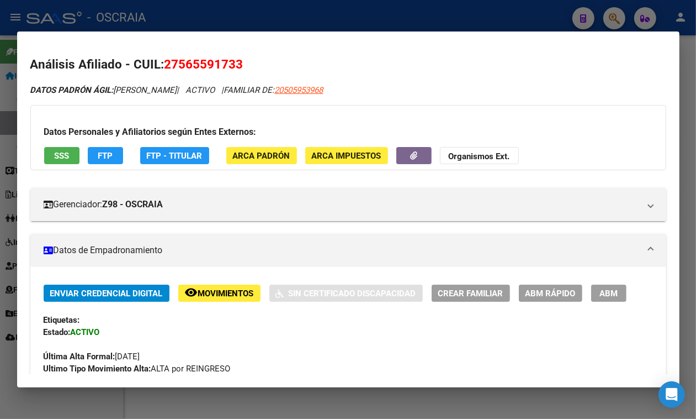
click at [191, 60] on span "27565591733" at bounding box center [204, 64] width 79 height 14
click at [299, 11] on div at bounding box center [348, 209] width 696 height 419
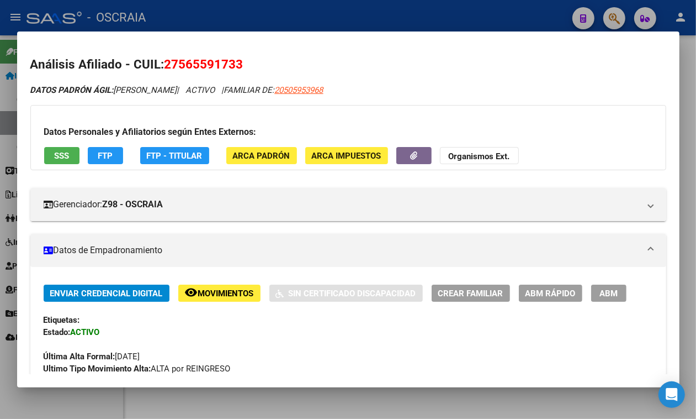
click at [213, 107] on input "56559173" at bounding box center [342, 112] width 486 height 10
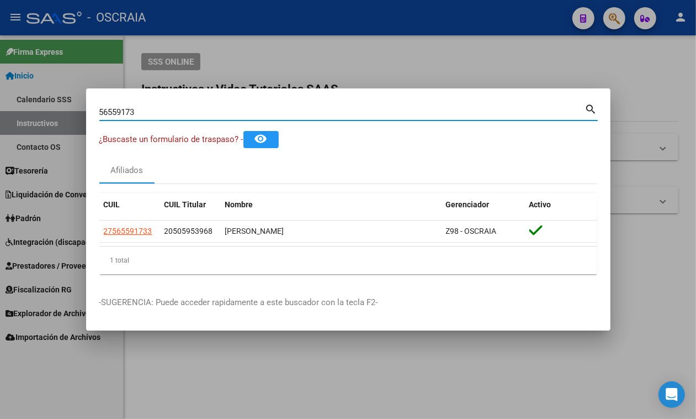
click at [213, 107] on input "56559173" at bounding box center [342, 112] width 486 height 10
type input "52585121"
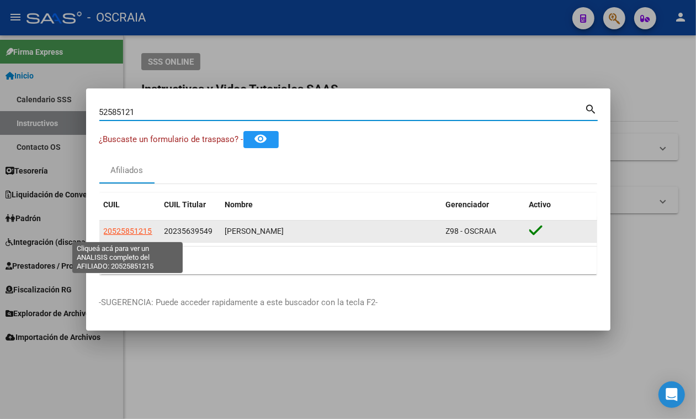
click at [125, 235] on span "20525851215" at bounding box center [128, 230] width 49 height 9
type textarea "20525851215"
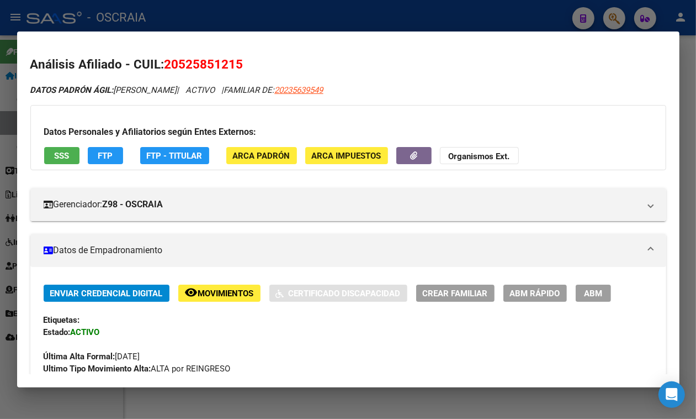
click at [199, 64] on span "20525851215" at bounding box center [204, 64] width 79 height 14
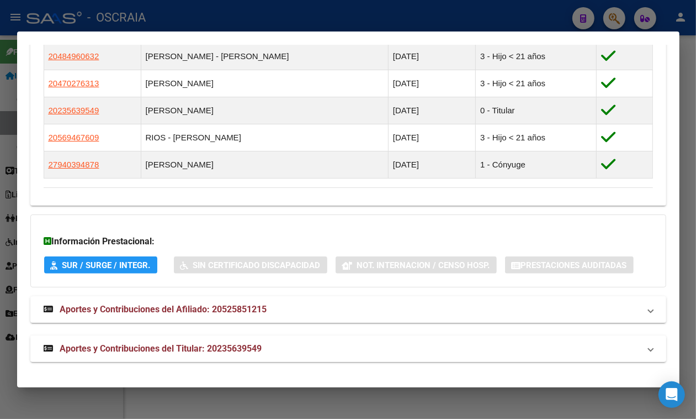
scroll to position [734, 0]
click at [178, 341] on mat-expansion-panel-header "Aportes y Contribuciones del Titular: 20235639549" at bounding box center [348, 348] width 636 height 27
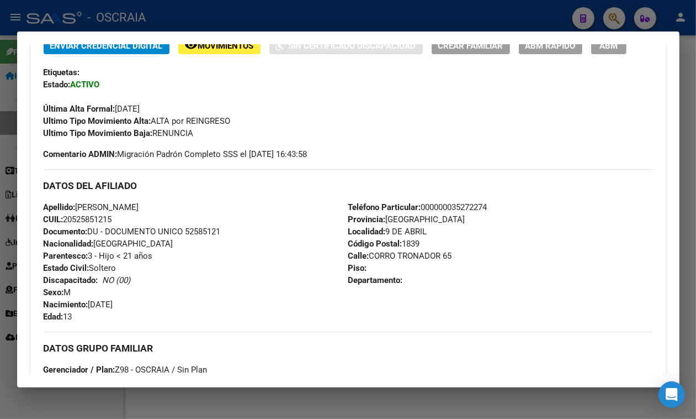
scroll to position [0, 0]
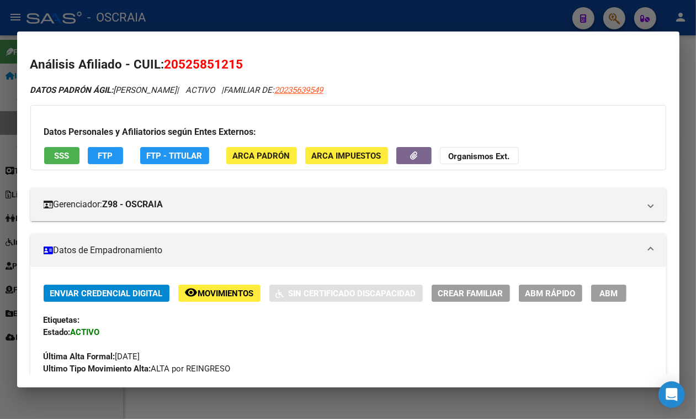
click at [361, 14] on div at bounding box center [348, 209] width 696 height 419
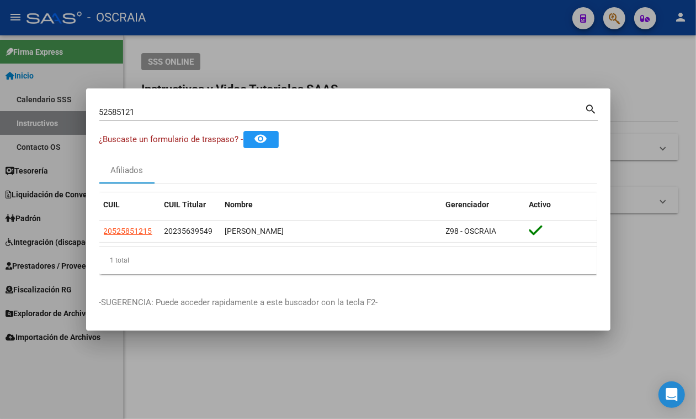
click at [189, 104] on div "52585121 Buscar (apellido, dni, [PERSON_NAME], [PERSON_NAME], cuit, obra social)" at bounding box center [342, 112] width 486 height 17
drag, startPoint x: 187, startPoint y: 112, endPoint x: 0, endPoint y: 105, distance: 186.8
click at [0, 105] on div "52585121 Buscar (apellido, dni, cuil, nro traspaso, cuit, obra social) search ¿…" at bounding box center [348, 209] width 696 height 419
type input "24823725"
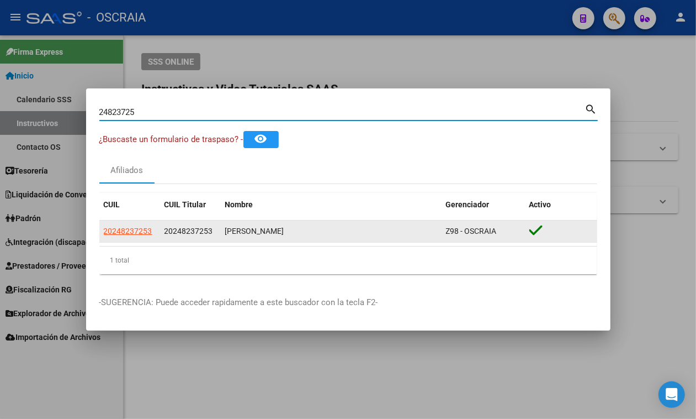
drag, startPoint x: 146, startPoint y: 224, endPoint x: 140, endPoint y: 230, distance: 9.0
click at [145, 224] on datatable-body-cell "20248237253" at bounding box center [129, 231] width 61 height 22
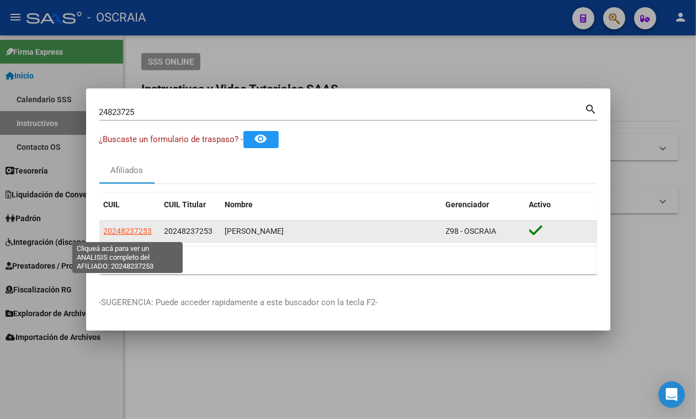
click at [140, 230] on span "20248237253" at bounding box center [128, 230] width 49 height 9
type textarea "20248237253"
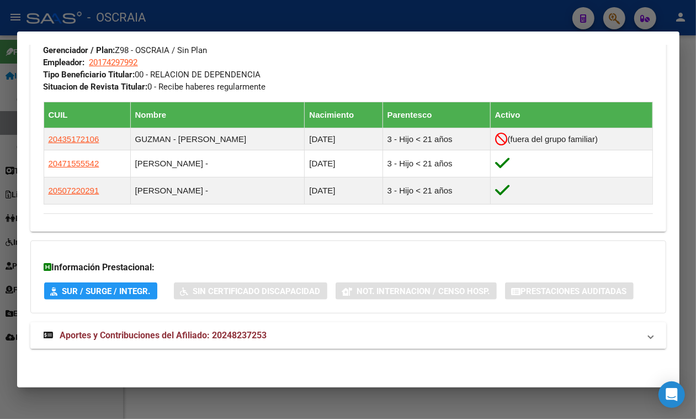
click at [241, 330] on strong "Aportes y Contribuciones del Afiliado: 20248237253" at bounding box center [156, 335] width 224 height 13
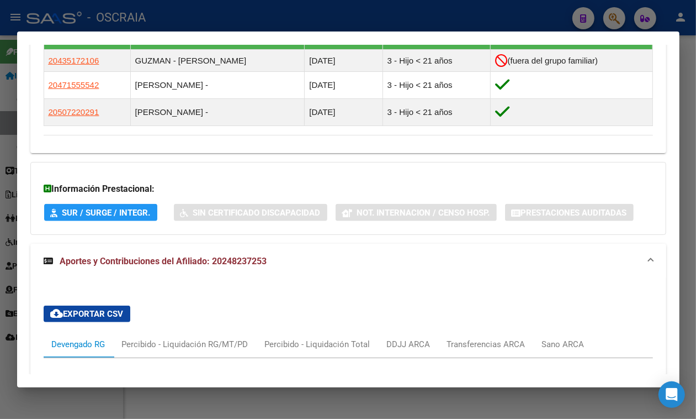
scroll to position [624, 0]
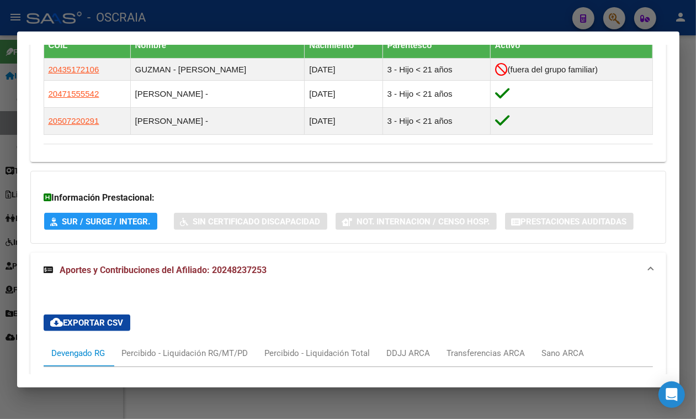
click at [257, 19] on div at bounding box center [348, 209] width 696 height 419
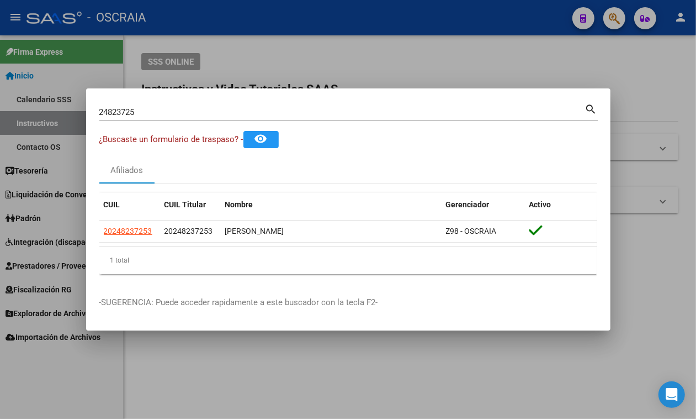
drag, startPoint x: 221, startPoint y: 116, endPoint x: 196, endPoint y: 108, distance: 26.0
click at [199, 109] on div "24823725 Buscar (apellido, dni, [PERSON_NAME], [PERSON_NAME], cuit, obra social)" at bounding box center [342, 112] width 486 height 17
drag, startPoint x: 194, startPoint y: 108, endPoint x: 0, endPoint y: 53, distance: 201.9
click at [0, 54] on div "24823725 Buscar (apellido, dni, cuil, nro traspaso, cuit, obra social) search ¿…" at bounding box center [348, 209] width 696 height 419
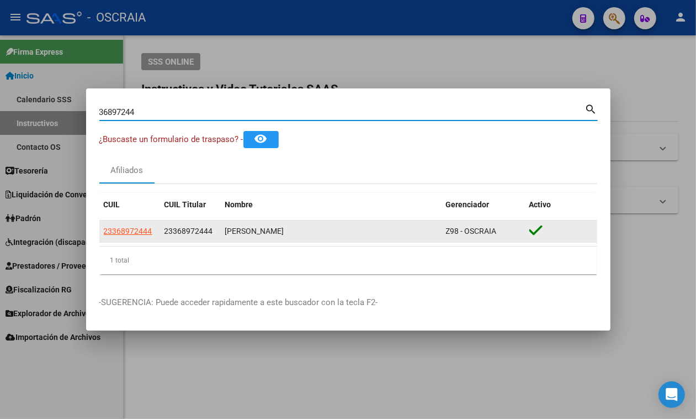
click at [236, 235] on div "[PERSON_NAME]" at bounding box center [331, 231] width 212 height 13
click at [235, 235] on div "[PERSON_NAME]" at bounding box center [331, 231] width 212 height 13
click at [184, 233] on span "23368972444" at bounding box center [189, 230] width 49 height 9
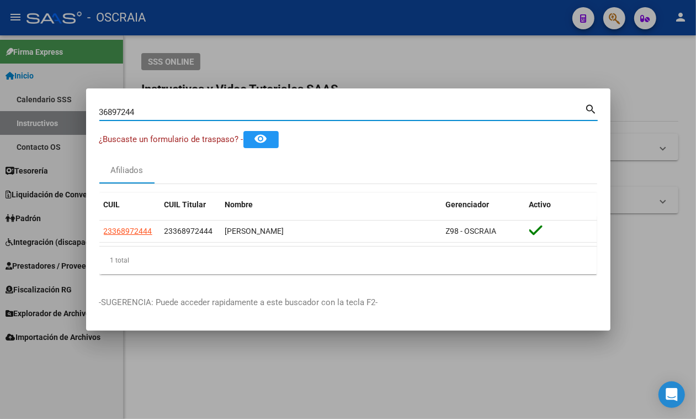
click at [194, 111] on input "36897244" at bounding box center [342, 112] width 486 height 10
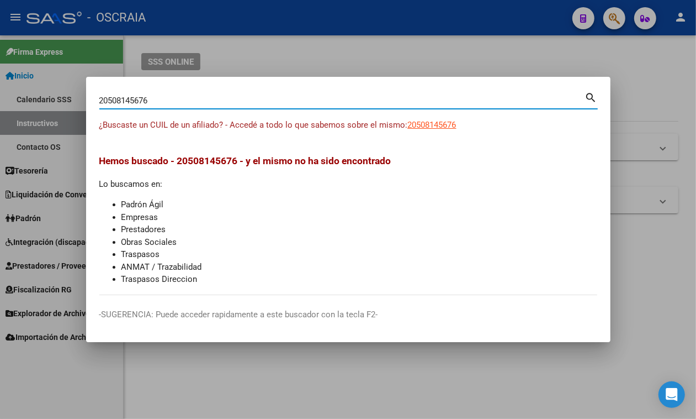
click at [188, 92] on div "20508145676 Buscar (apellido, dni, [PERSON_NAME], [PERSON_NAME], cuit, obra soc…" at bounding box center [342, 100] width 486 height 17
drag, startPoint x: 188, startPoint y: 97, endPoint x: 0, endPoint y: 75, distance: 189.1
click at [0, 75] on div "20508145676 Buscar (apellido, dni, cuil, nro traspaso, cuit, obra social) searc…" at bounding box center [348, 209] width 696 height 419
type input "23279645499"
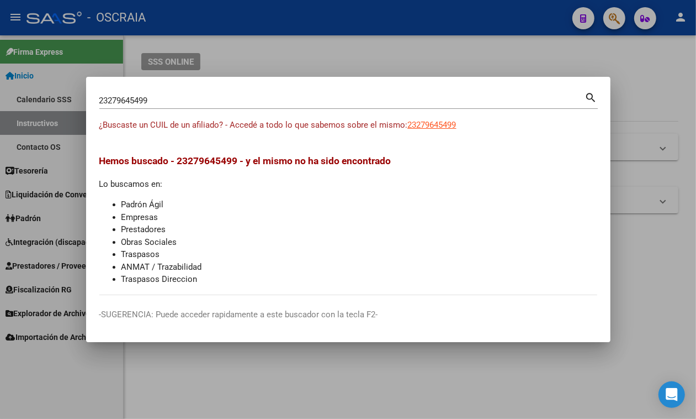
click at [445, 118] on div "23279645499 Buscar (apellido, dni, [PERSON_NAME], [PERSON_NAME], cuit, obra soc…" at bounding box center [348, 104] width 499 height 29
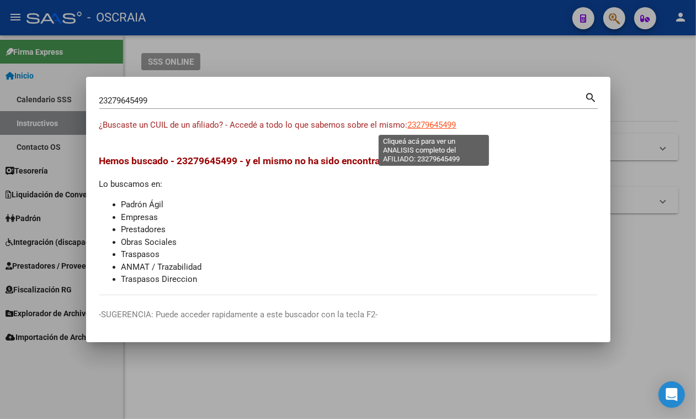
click at [446, 120] on span "23279645499" at bounding box center [432, 125] width 49 height 10
type textarea "23279645499"
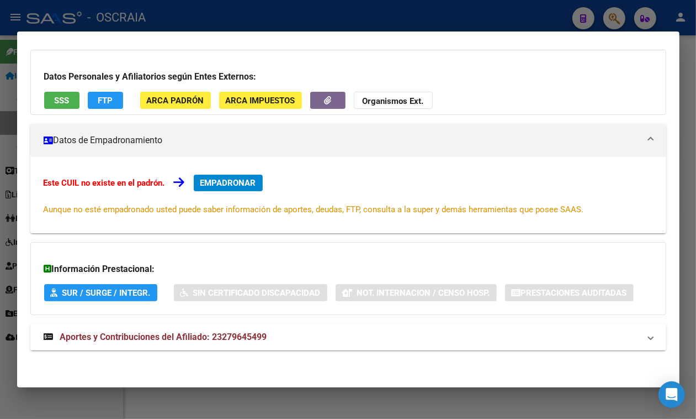
scroll to position [109, 0]
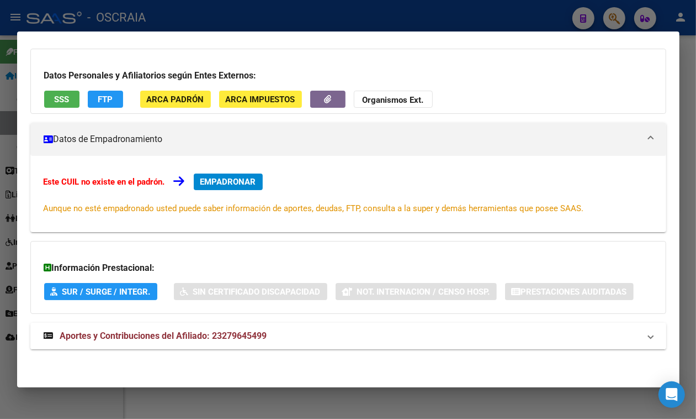
click at [228, 329] on mat-expansion-panel-header "Aportes y Contribuciones del Afiliado: 23279645499" at bounding box center [348, 336] width 636 height 27
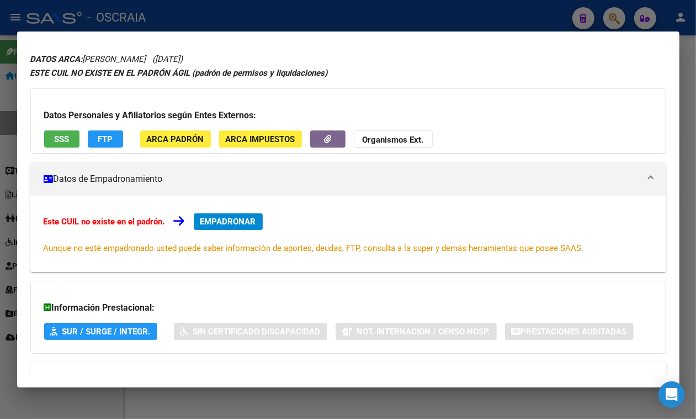
scroll to position [0, 0]
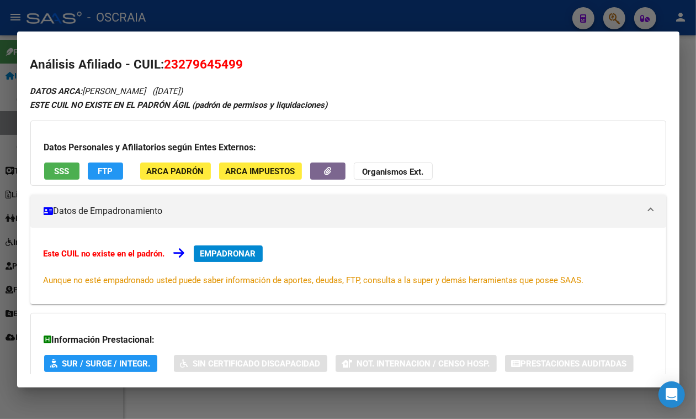
click at [208, 55] on h2 "Análisis Afiliado - CUIL: 23279645499" at bounding box center [348, 64] width 636 height 19
click at [210, 61] on span "23279645499" at bounding box center [204, 64] width 79 height 14
click at [214, 252] on span "EMPADRONAR" at bounding box center [228, 254] width 56 height 10
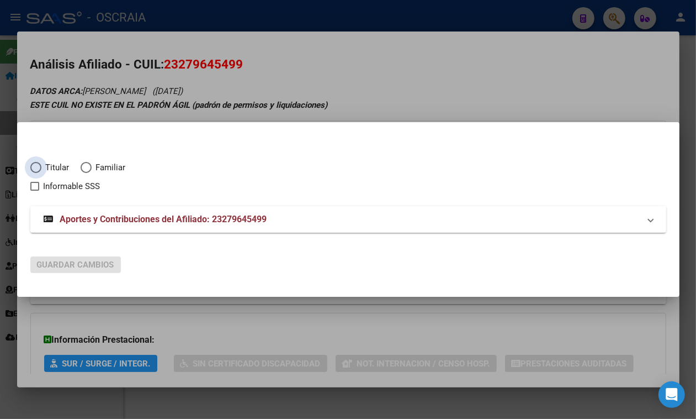
click at [68, 166] on span "Titular" at bounding box center [55, 167] width 28 height 13
click at [41, 166] on input "Titular" at bounding box center [35, 167] width 11 height 11
radio input "true"
checkbox input "true"
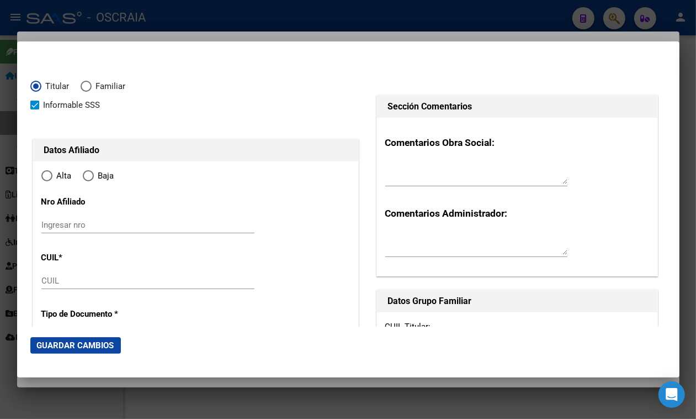
type input "23-27964549-9"
radio input "true"
click at [98, 179] on span "Baja" at bounding box center [104, 176] width 20 height 13
click at [94, 179] on input "Baja" at bounding box center [88, 175] width 11 height 11
radio input "true"
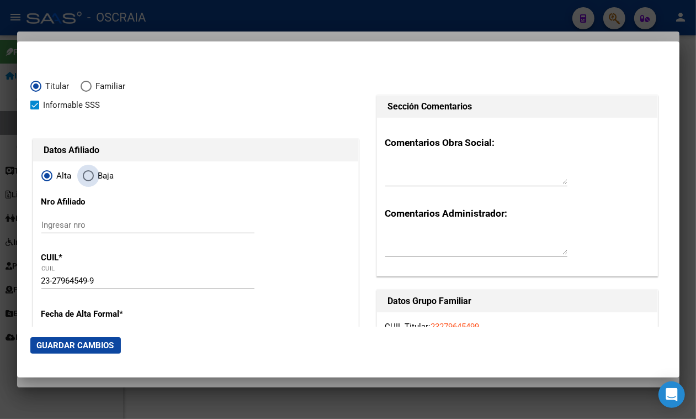
type input "27964549"
type input "[DATE]"
type input "4166"
type input "MONTEROS"
type input "[PERSON_NAME]"
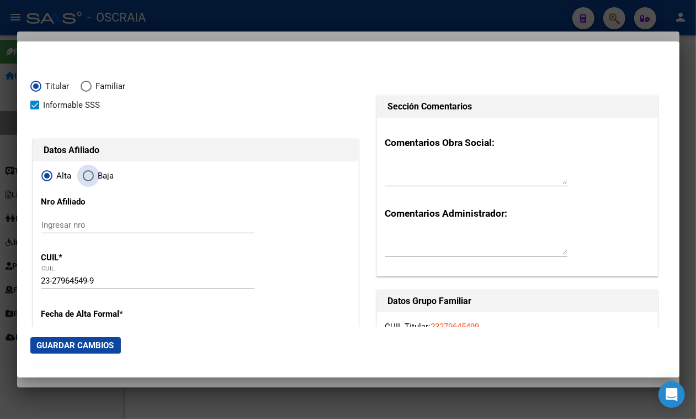
type input "RIO [US_STATE]"
type input "S/N"
type input "RIO [US_STATE]"
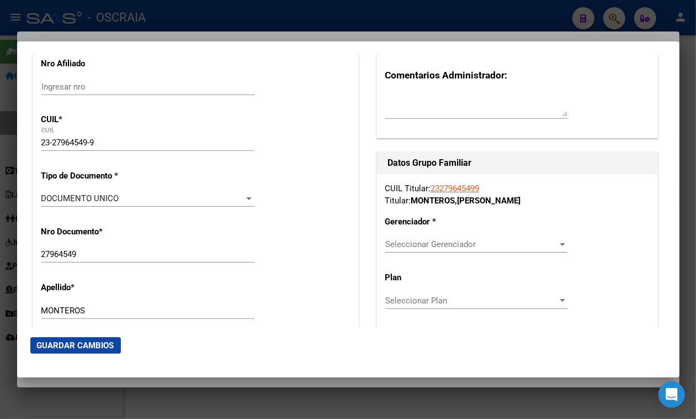
scroll to position [69, 0]
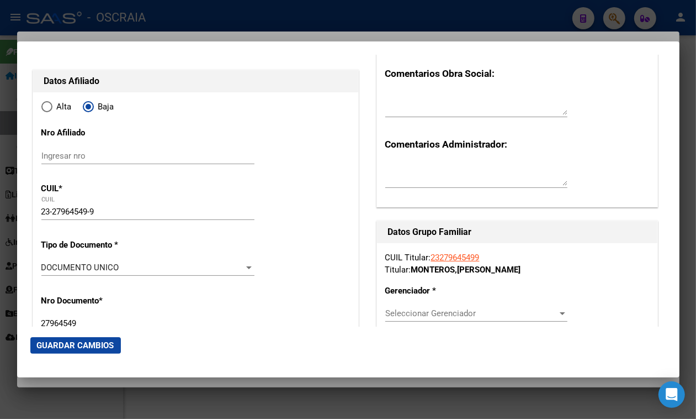
click at [136, 171] on div "Ingresar nro" at bounding box center [147, 160] width 213 height 27
click at [133, 158] on input "Ingresar nro" at bounding box center [147, 156] width 213 height 10
paste input "23279645499"
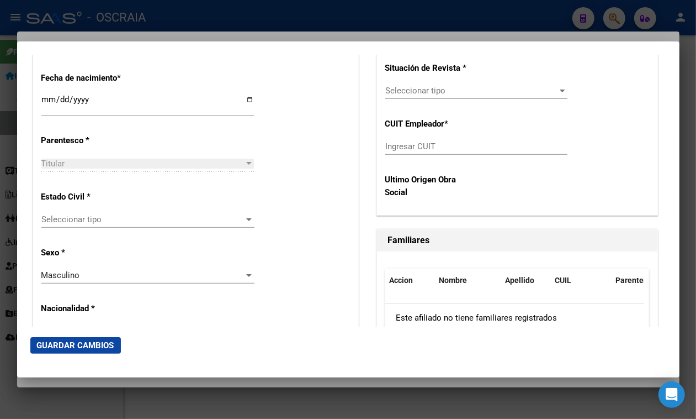
scroll to position [483, 0]
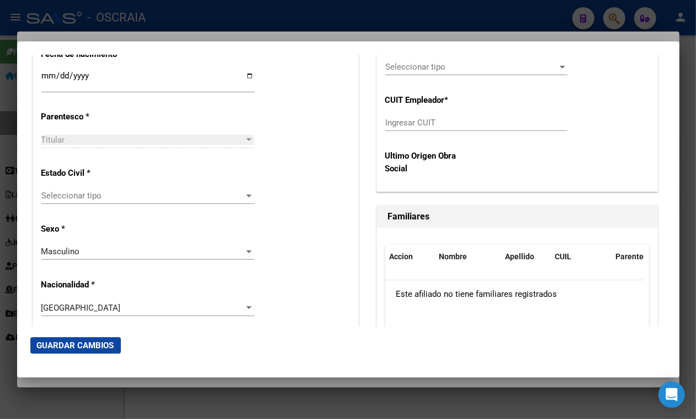
type input "23279645499"
click at [79, 191] on span "Seleccionar tipo" at bounding box center [142, 196] width 203 height 10
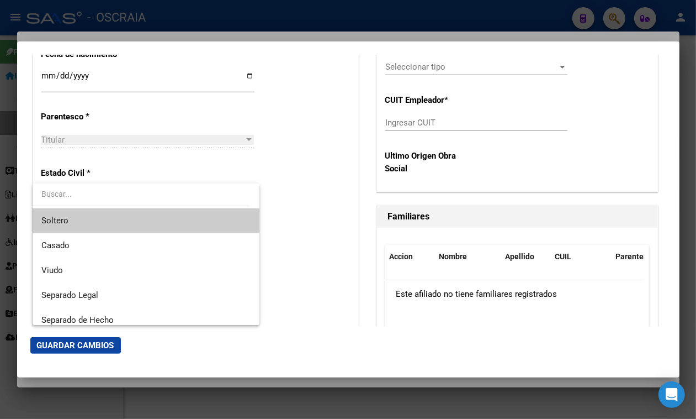
click at [87, 214] on span "Soltero" at bounding box center [145, 220] width 209 height 25
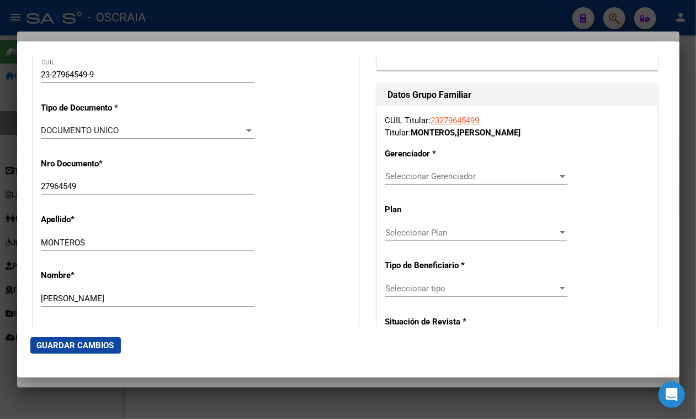
scroll to position [207, 0]
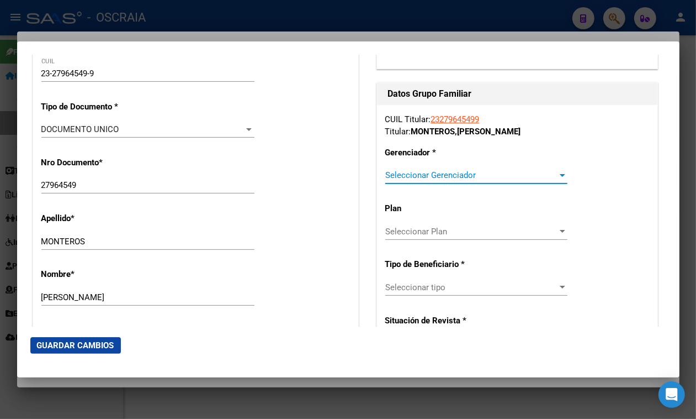
click at [442, 178] on span "Seleccionar Gerenciador" at bounding box center [471, 175] width 172 height 10
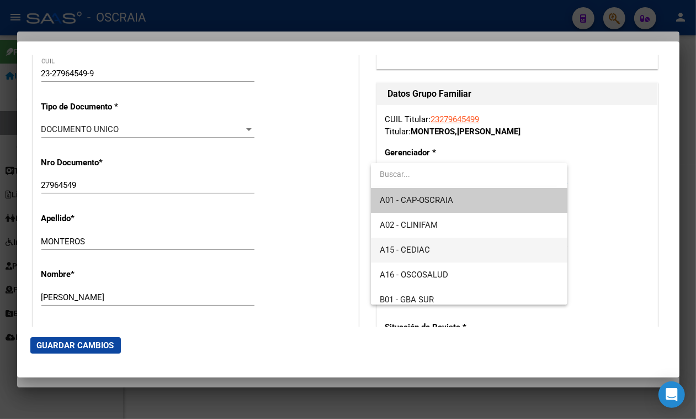
scroll to position [69, 0]
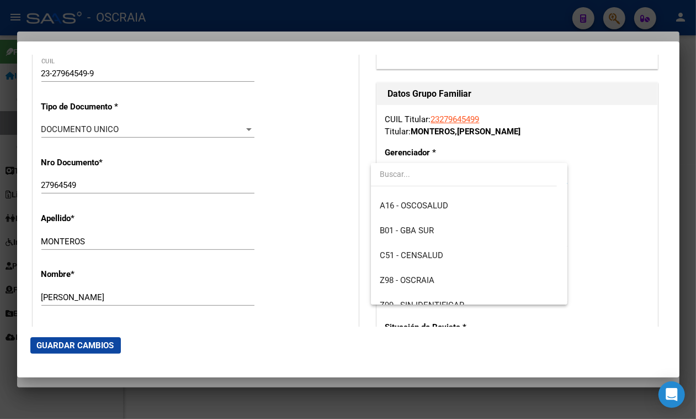
click at [348, 23] on div at bounding box center [348, 209] width 696 height 419
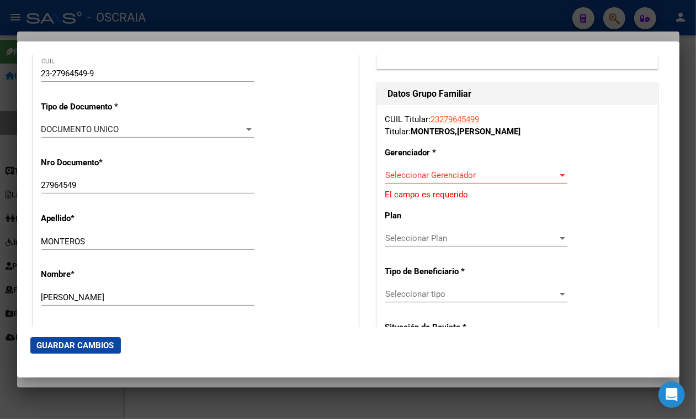
click at [220, 20] on div at bounding box center [348, 209] width 696 height 419
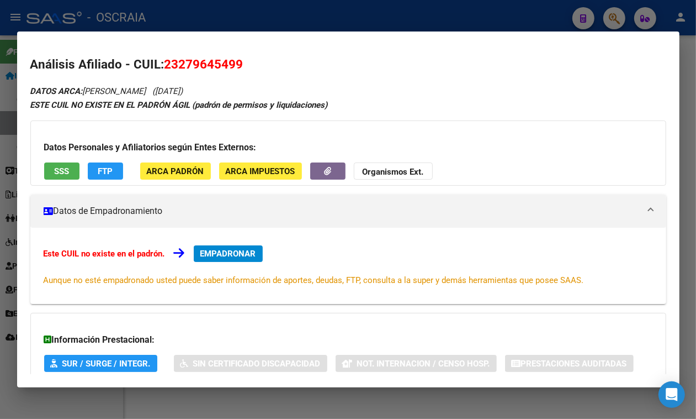
click at [57, 173] on span "SSS" at bounding box center [61, 171] width 15 height 10
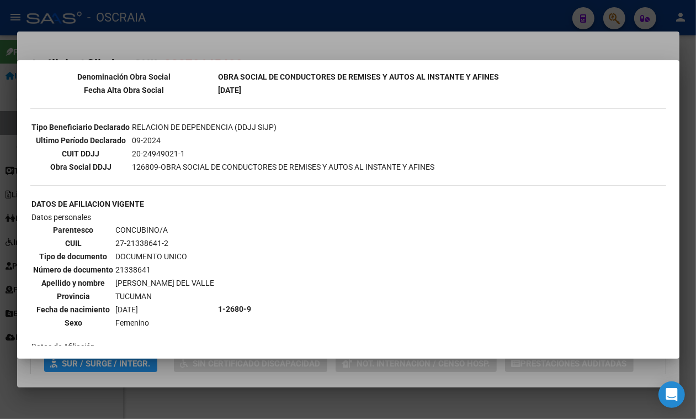
scroll to position [276, 0]
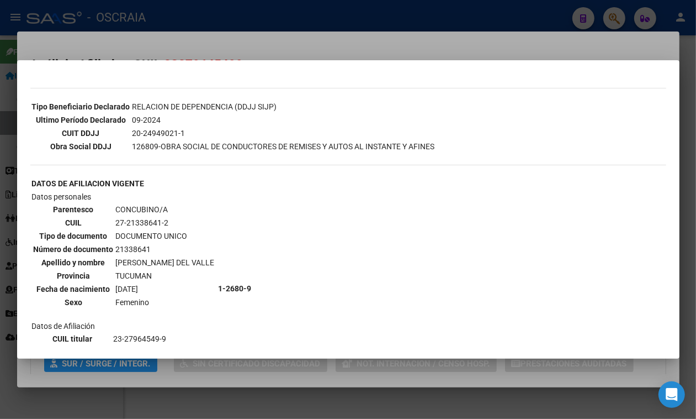
click at [191, 12] on div at bounding box center [348, 209] width 696 height 419
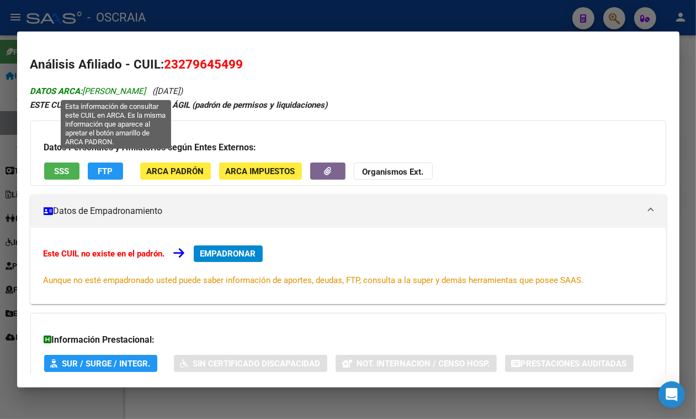
drag, startPoint x: 203, startPoint y: 94, endPoint x: 198, endPoint y: 89, distance: 7.0
click at [146, 89] on span "DATOS ARCA: [PERSON_NAME]" at bounding box center [88, 91] width 116 height 10
